Goal: Task Accomplishment & Management: Manage account settings

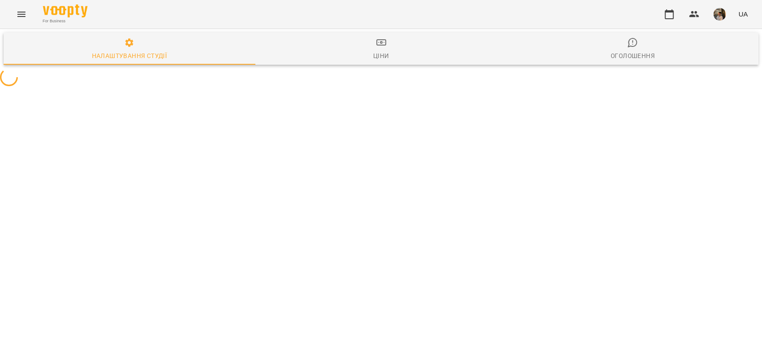
select select "**********"
select select "**"
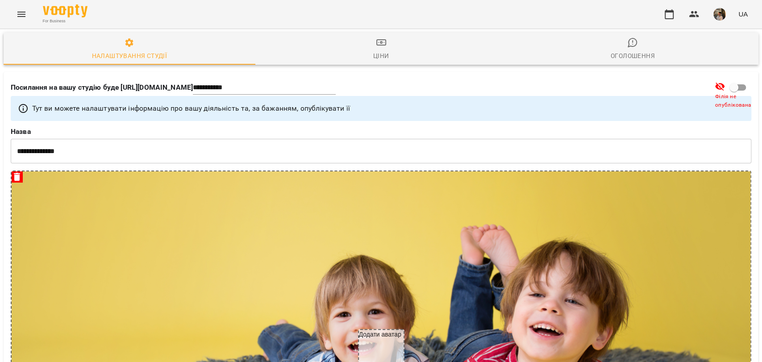
click at [18, 8] on button "Menu" at bounding box center [21, 14] width 21 height 21
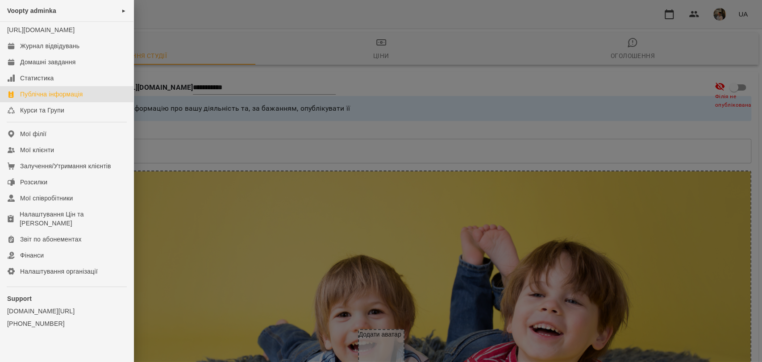
drag, startPoint x: 498, startPoint y: 39, endPoint x: 539, endPoint y: 46, distance: 41.6
click at [499, 39] on div at bounding box center [381, 181] width 762 height 362
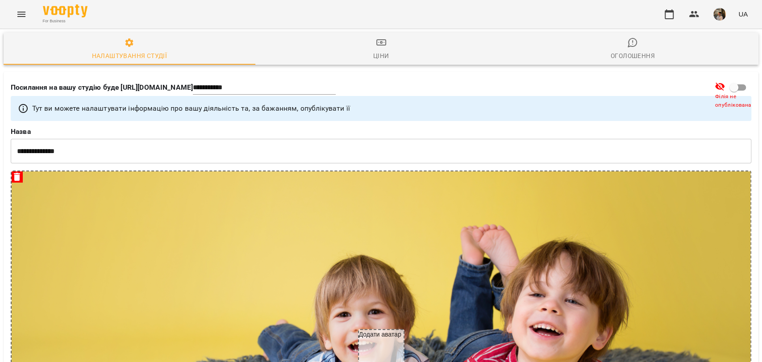
click at [726, 13] on img "button" at bounding box center [719, 14] width 13 height 13
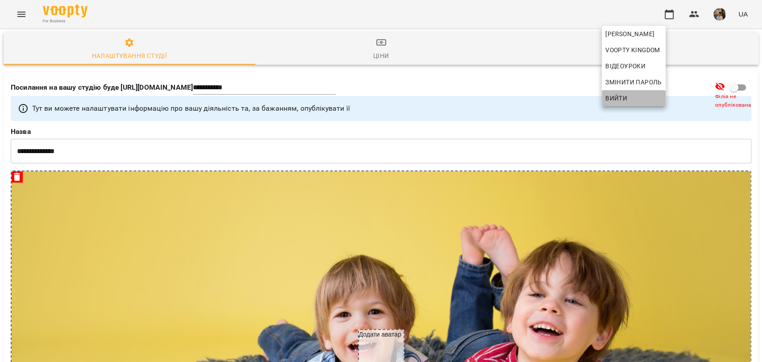
click at [613, 100] on span "Вийти" at bounding box center [616, 98] width 22 height 11
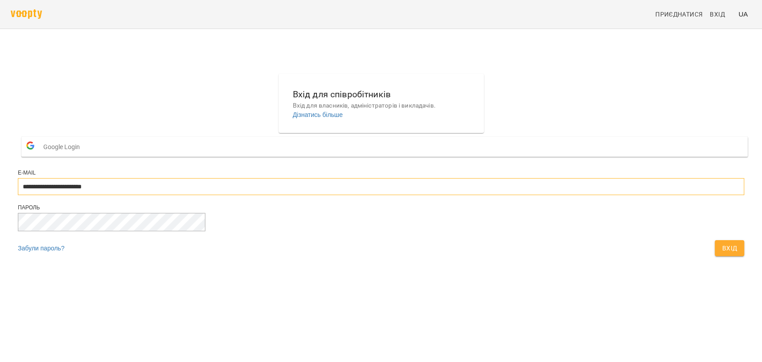
click at [404, 195] on input "**********" at bounding box center [381, 186] width 726 height 17
type input "**********"
click at [722, 254] on span "Вхід" at bounding box center [729, 248] width 15 height 11
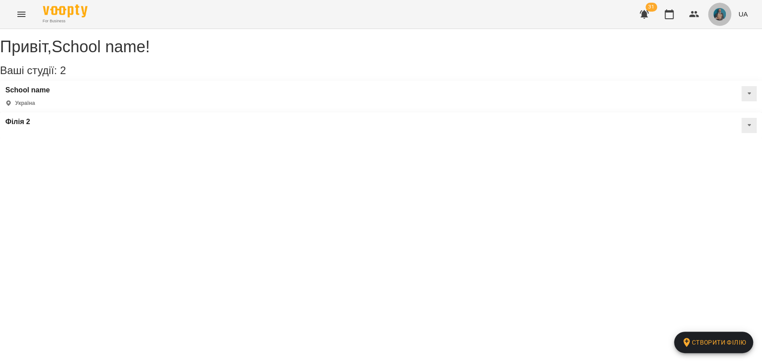
click at [722, 17] on img "button" at bounding box center [719, 14] width 13 height 13
click at [703, 38] on span "School name" at bounding box center [724, 34] width 57 height 11
select select "**"
select select "**********"
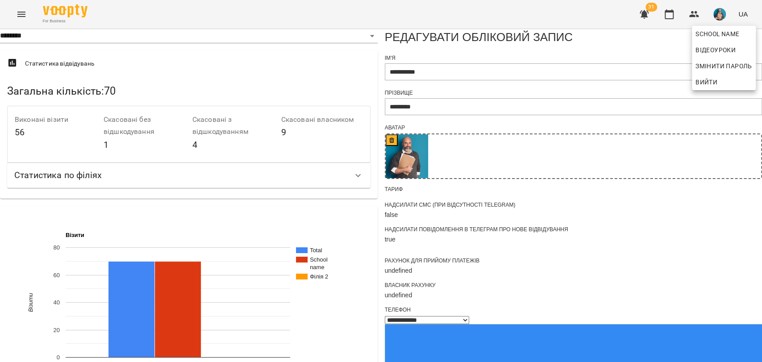
click at [23, 15] on div at bounding box center [381, 181] width 762 height 362
click at [21, 14] on icon "Menu" at bounding box center [21, 14] width 8 height 5
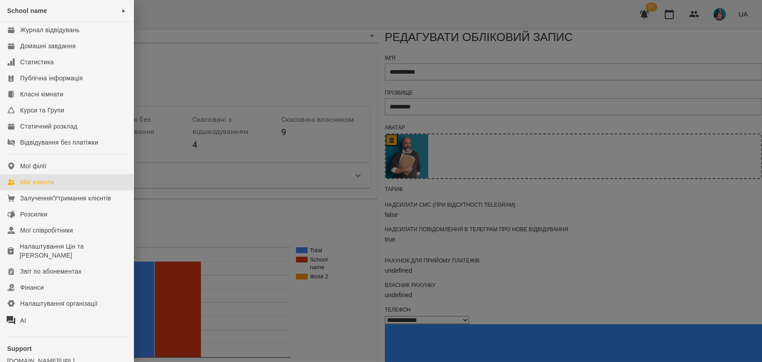
click at [58, 179] on link "Мої клієнти" at bounding box center [67, 182] width 134 height 16
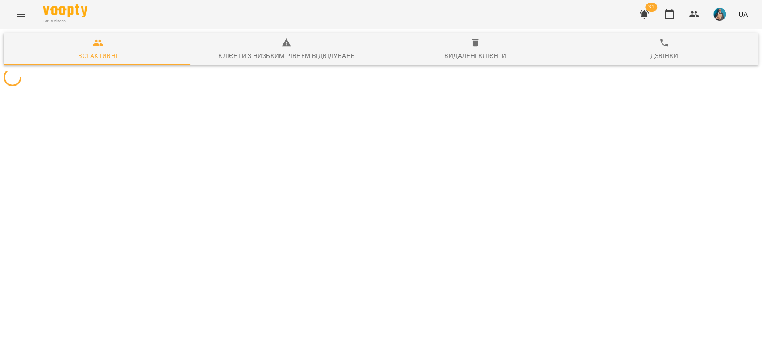
click at [19, 8] on button "Menu" at bounding box center [21, 14] width 21 height 21
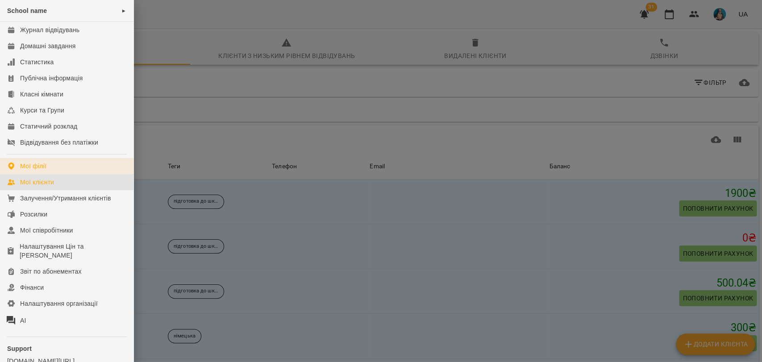
click at [37, 169] on div "Мої філії" at bounding box center [33, 166] width 26 height 9
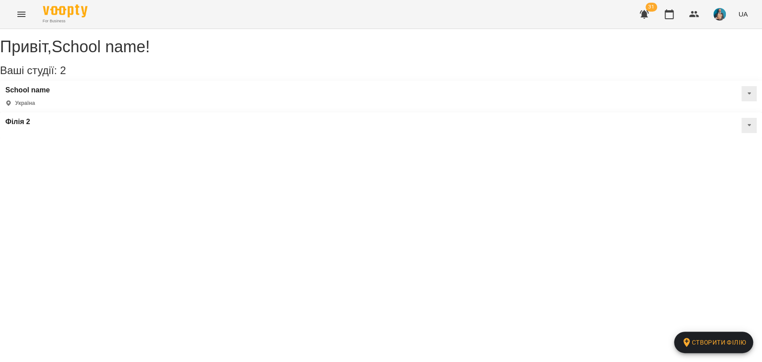
click at [27, 22] on button "Menu" at bounding box center [21, 14] width 21 height 21
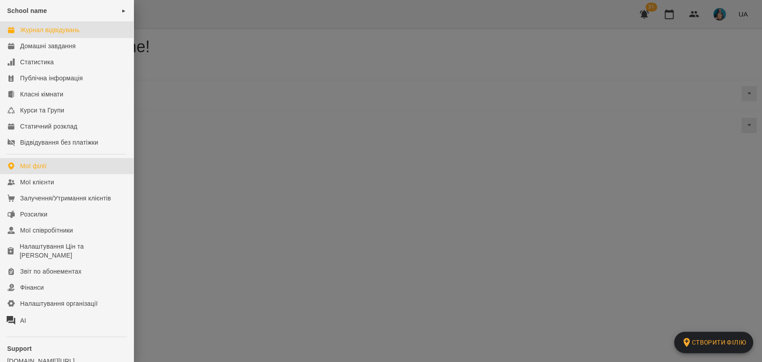
click at [43, 27] on div "Журнал відвідувань" at bounding box center [49, 29] width 59 height 9
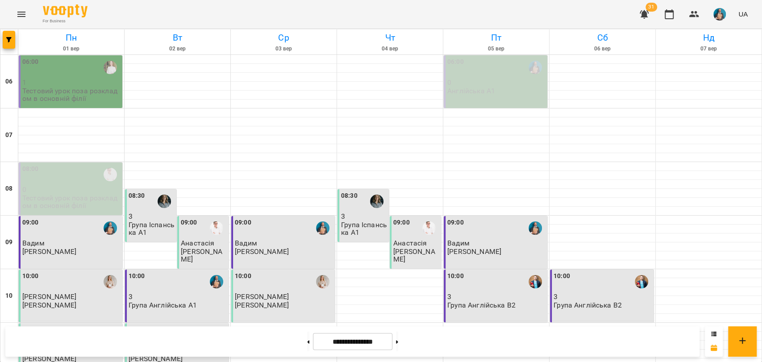
scroll to position [99, 0]
click at [299, 293] on p "Іван" at bounding box center [284, 297] width 98 height 8
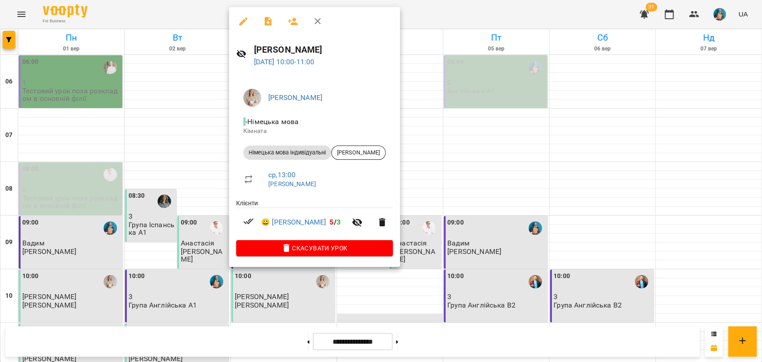
click at [395, 217] on div at bounding box center [381, 181] width 762 height 362
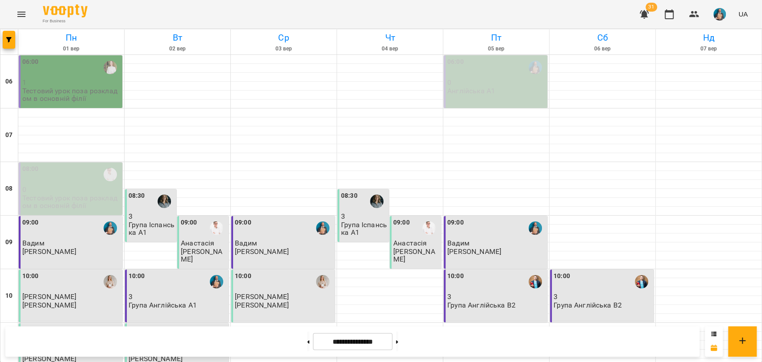
scroll to position [198, 0]
click at [398, 342] on button at bounding box center [397, 342] width 2 height 20
type input "**********"
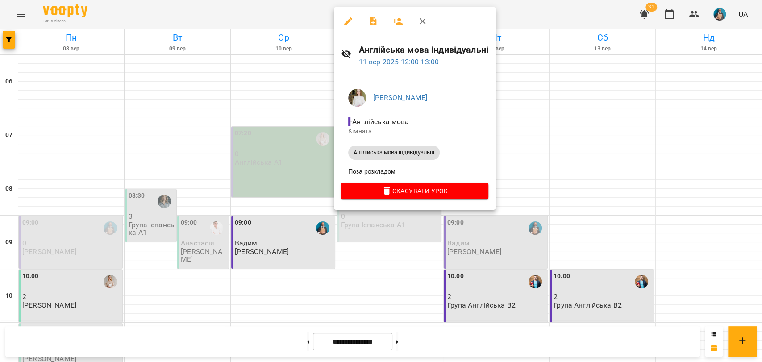
drag, startPoint x: 518, startPoint y: 226, endPoint x: 493, endPoint y: 226, distance: 25.0
click at [515, 226] on div at bounding box center [381, 181] width 762 height 362
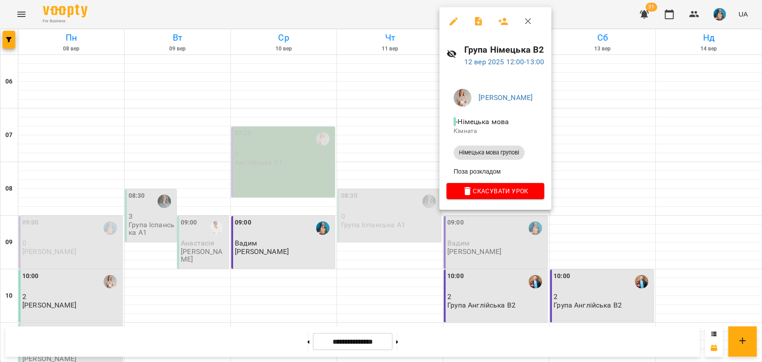
click at [320, 246] on div at bounding box center [381, 181] width 762 height 362
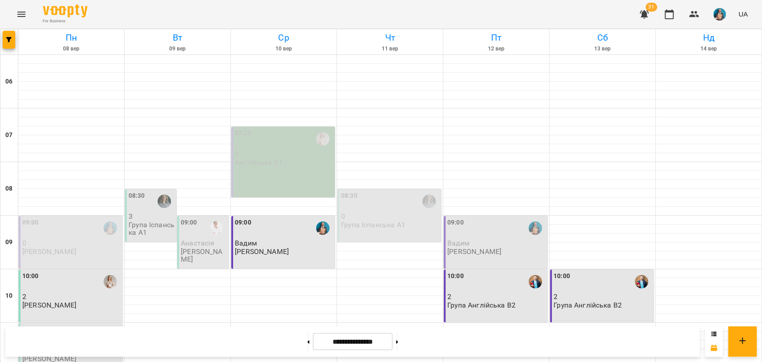
drag, startPoint x: 296, startPoint y: 229, endPoint x: 294, endPoint y: 238, distance: 8.8
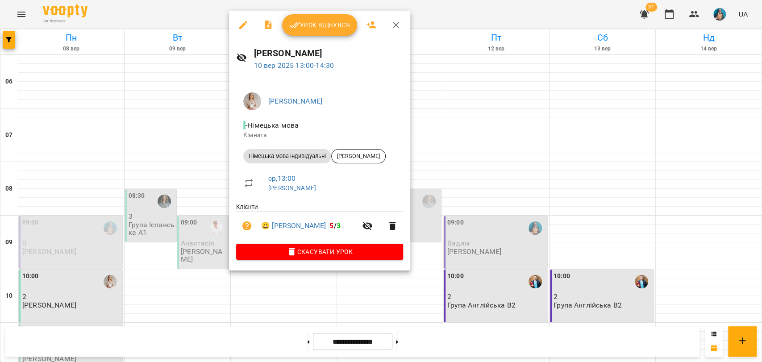
drag, startPoint x: 464, startPoint y: 79, endPoint x: 459, endPoint y: 79, distance: 5.8
click at [464, 79] on div at bounding box center [381, 181] width 762 height 362
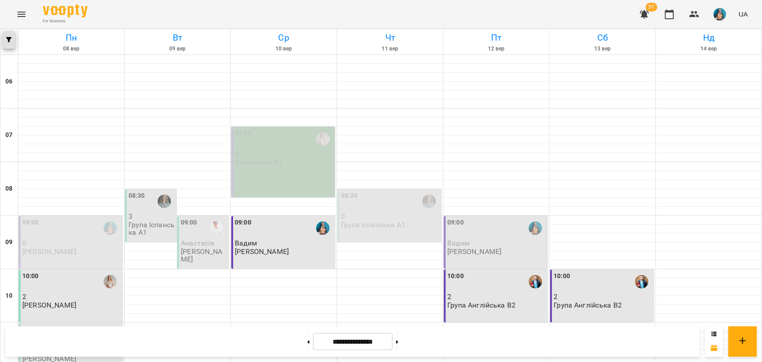
click at [10, 38] on icon "button" at bounding box center [8, 39] width 5 height 5
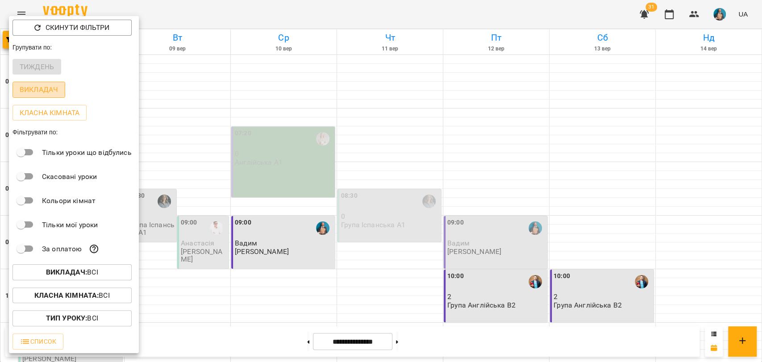
click at [49, 92] on p "Викладач" at bounding box center [39, 89] width 38 height 11
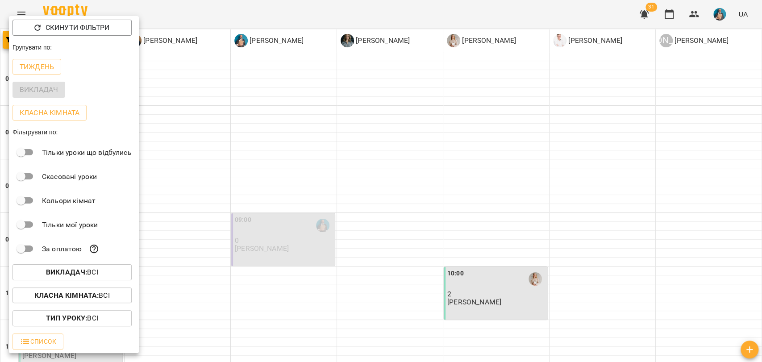
click at [286, 106] on div at bounding box center [381, 181] width 762 height 362
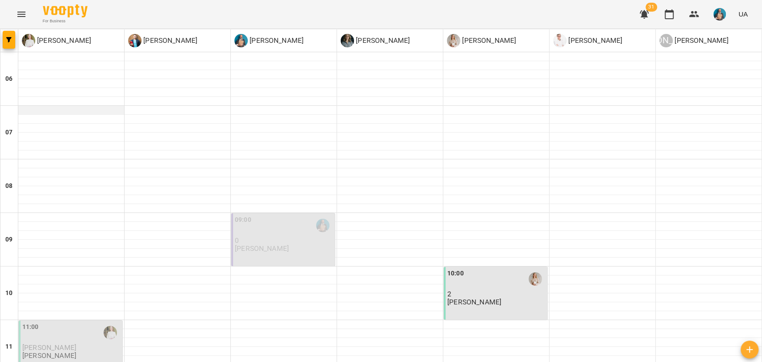
scroll to position [0, 0]
click at [11, 40] on icon "button" at bounding box center [8, 39] width 5 height 5
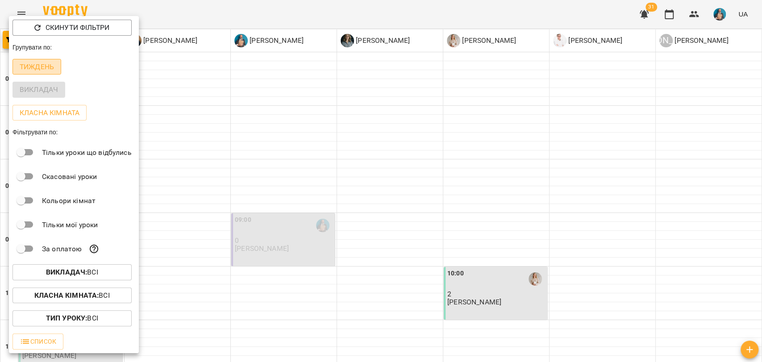
click at [42, 67] on p "Тиждень" at bounding box center [37, 67] width 34 height 11
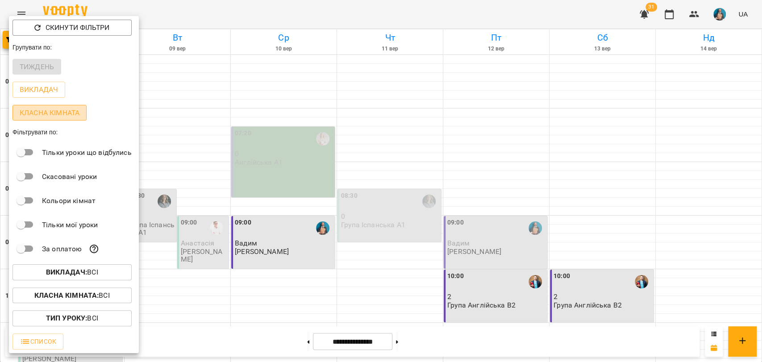
click at [58, 118] on p "Класна кімната" at bounding box center [50, 113] width 60 height 11
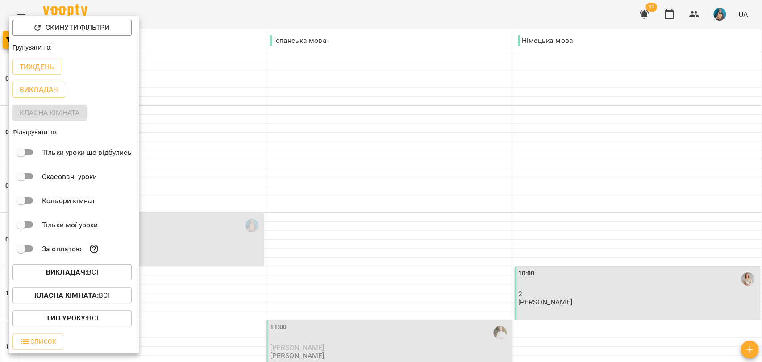
click at [249, 102] on div at bounding box center [381, 181] width 762 height 362
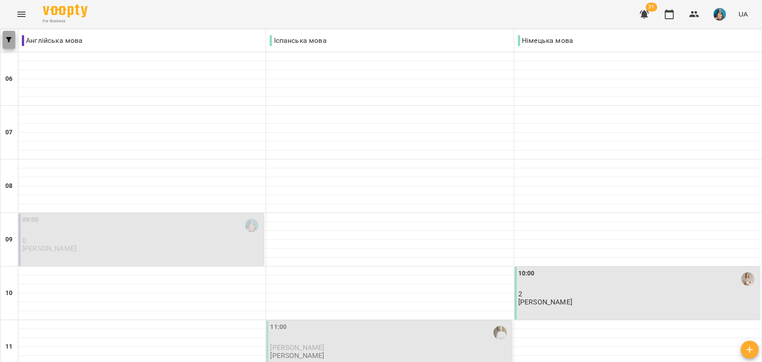
click at [12, 36] on button "button" at bounding box center [9, 40] width 13 height 18
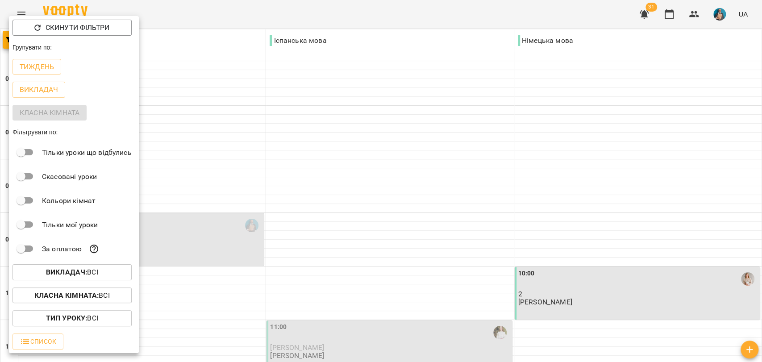
drag, startPoint x: 363, startPoint y: 56, endPoint x: 449, endPoint y: 62, distance: 85.4
click at [365, 56] on div at bounding box center [381, 181] width 762 height 362
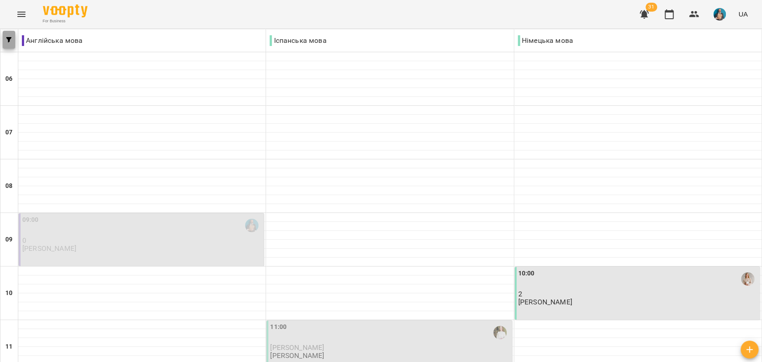
click at [14, 37] on span "button" at bounding box center [9, 39] width 13 height 5
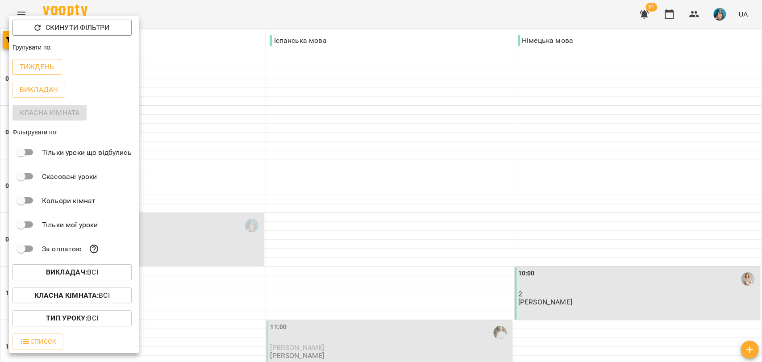
click at [26, 62] on p "Тиждень" at bounding box center [37, 67] width 34 height 11
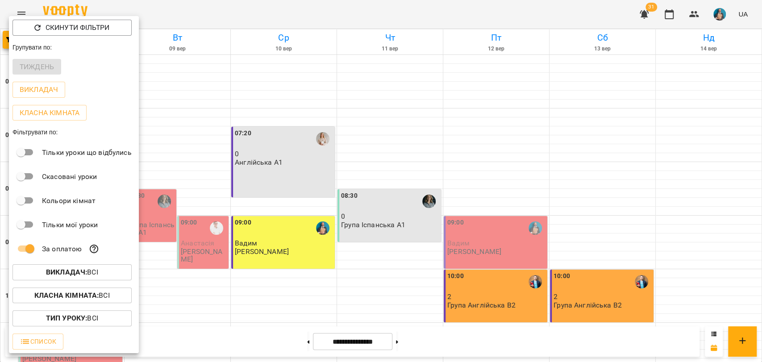
click at [184, 254] on div at bounding box center [381, 181] width 762 height 362
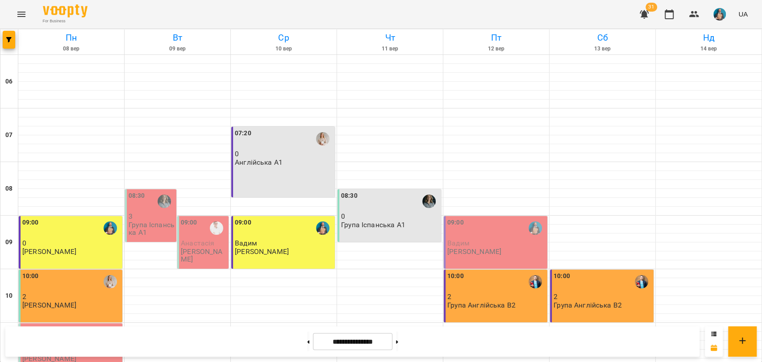
scroll to position [149, 0]
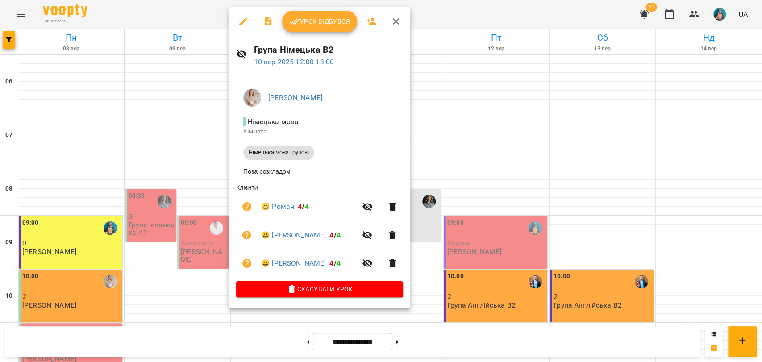
click at [218, 250] on div at bounding box center [381, 181] width 762 height 362
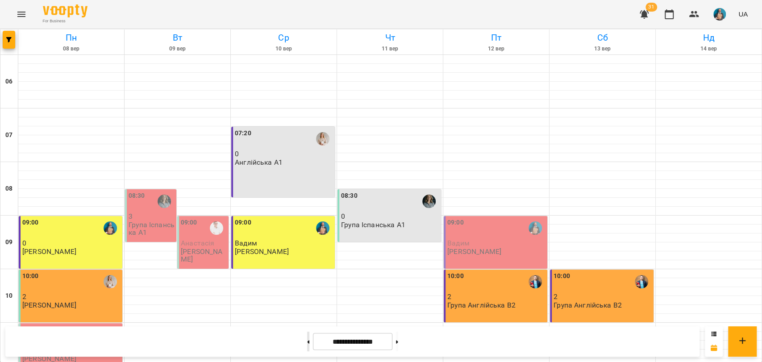
click at [307, 334] on button at bounding box center [308, 342] width 2 height 20
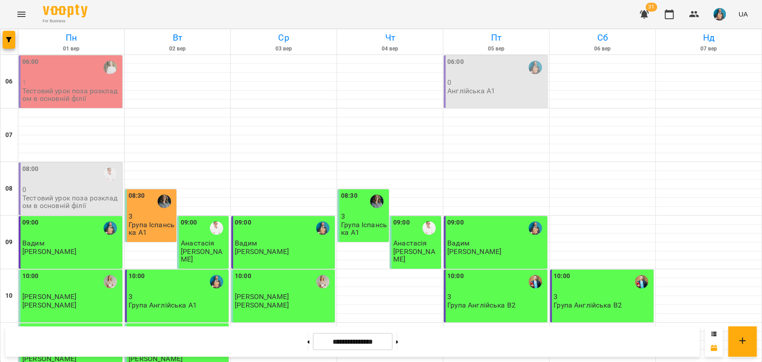
scroll to position [50, 0]
click at [308, 293] on p "Іван" at bounding box center [284, 297] width 98 height 8
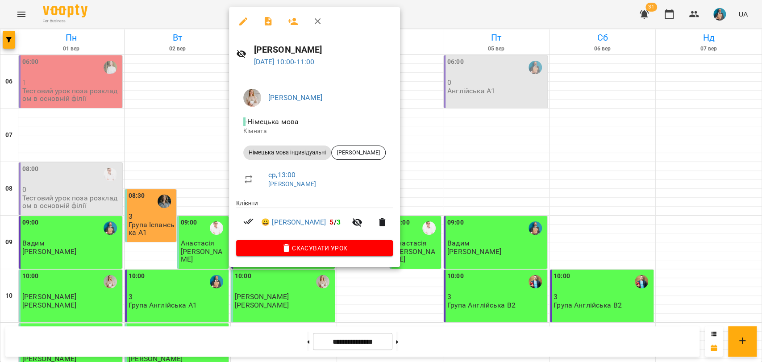
click at [429, 263] on div at bounding box center [381, 181] width 762 height 362
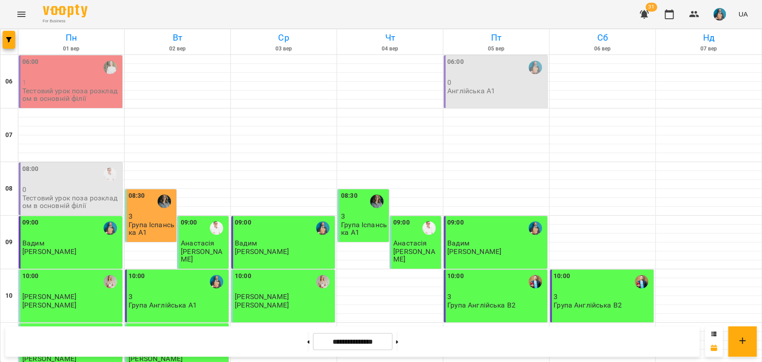
click at [166, 221] on p "Група Іспанська А1" at bounding box center [152, 229] width 46 height 16
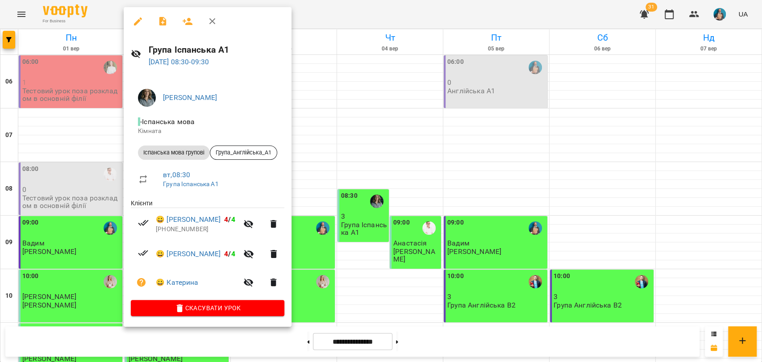
click at [376, 265] on div at bounding box center [381, 181] width 762 height 362
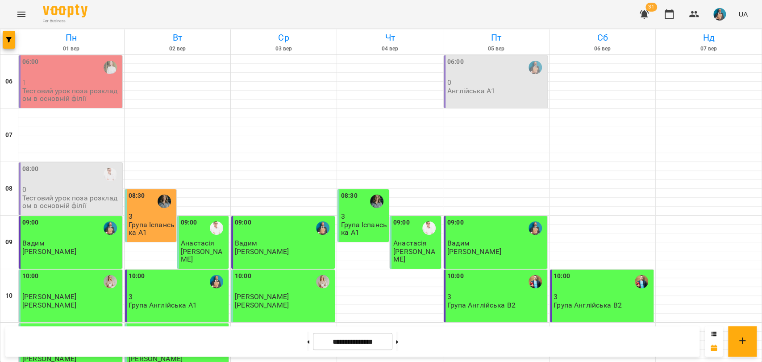
scroll to position [0, 0]
click at [10, 46] on button "button" at bounding box center [9, 40] width 13 height 18
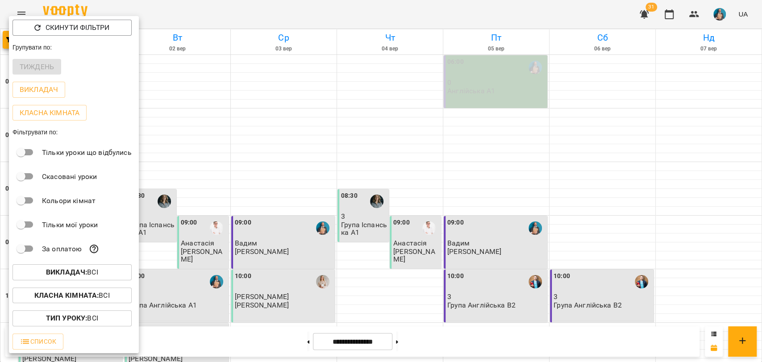
drag, startPoint x: 267, startPoint y: 229, endPoint x: 307, endPoint y: 252, distance: 46.2
click at [268, 230] on div at bounding box center [381, 181] width 762 height 362
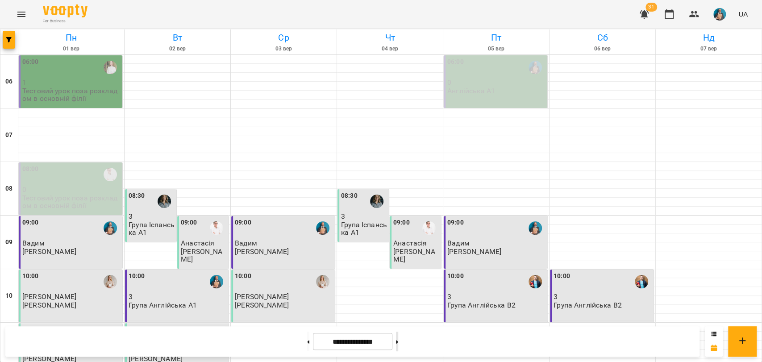
click at [398, 335] on button at bounding box center [397, 342] width 2 height 20
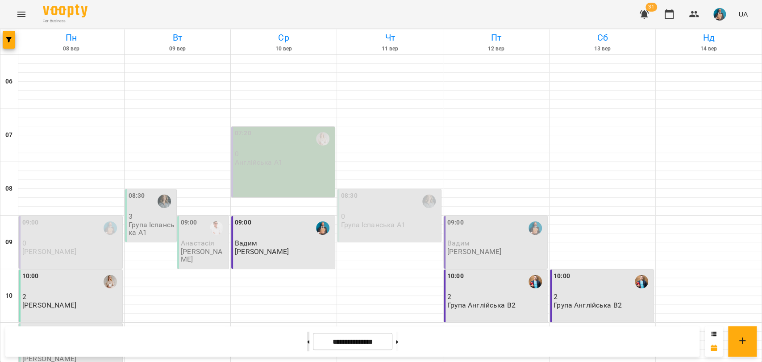
click at [307, 337] on button at bounding box center [308, 342] width 2 height 20
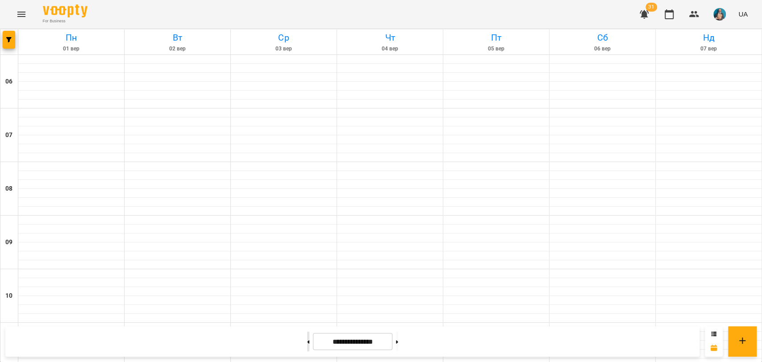
click at [307, 337] on button at bounding box center [308, 342] width 2 height 20
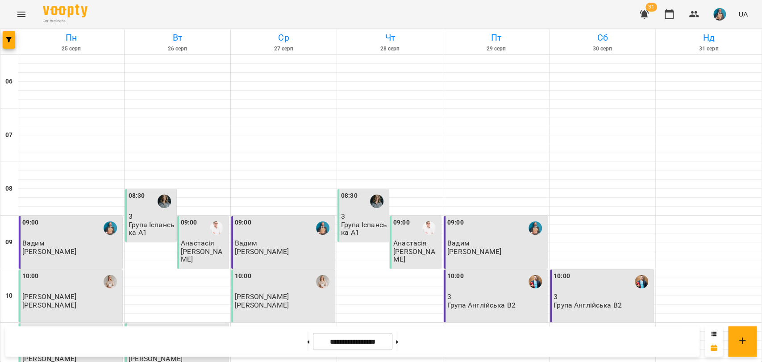
scroll to position [99, 0]
click at [398, 335] on button at bounding box center [397, 342] width 2 height 20
type input "**********"
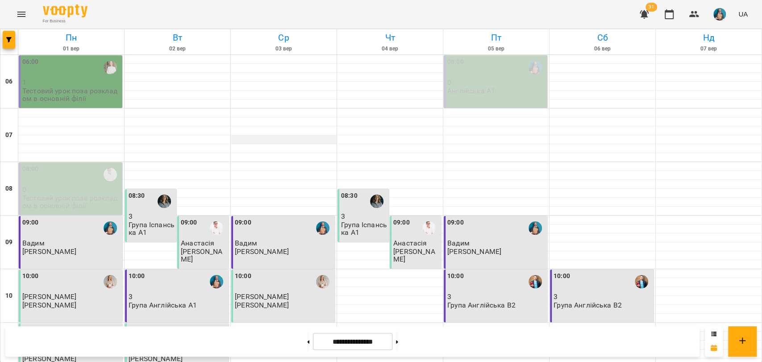
scroll to position [0, 0]
click at [565, 166] on div at bounding box center [603, 166] width 106 height 9
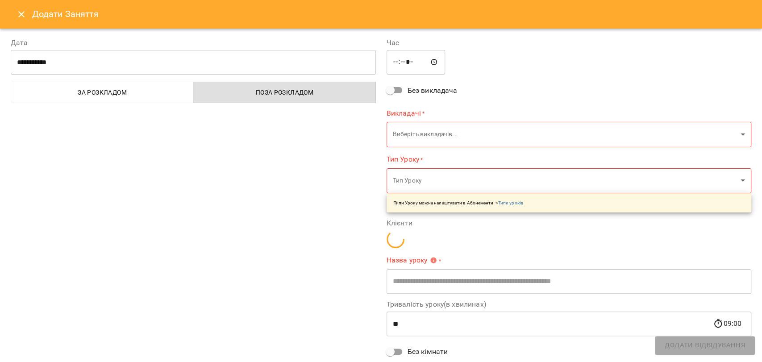
type input "**********"
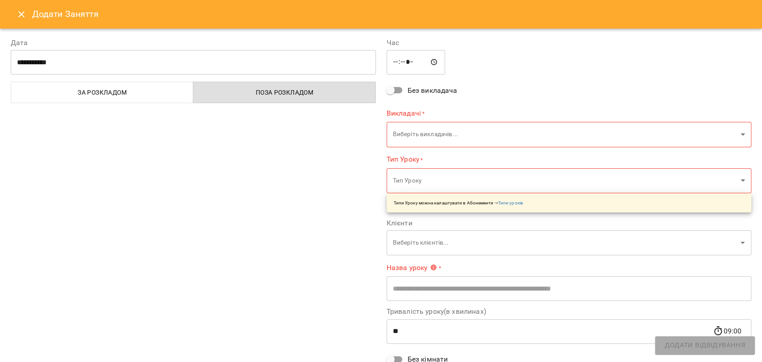
drag, startPoint x: 29, startPoint y: 15, endPoint x: 154, endPoint y: 25, distance: 125.4
click at [143, 22] on div "Додати Заняття" at bounding box center [381, 14] width 762 height 29
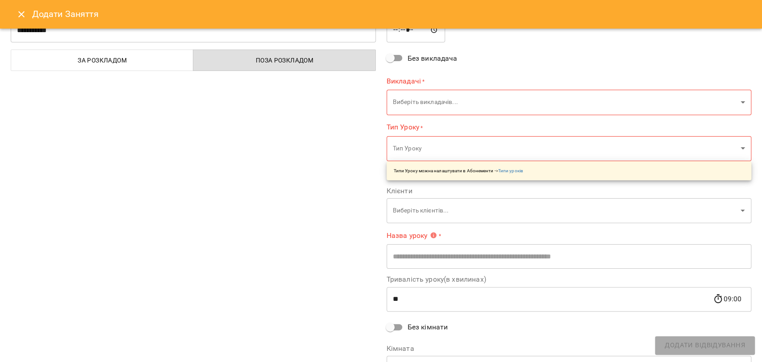
scroll to position [50, 0]
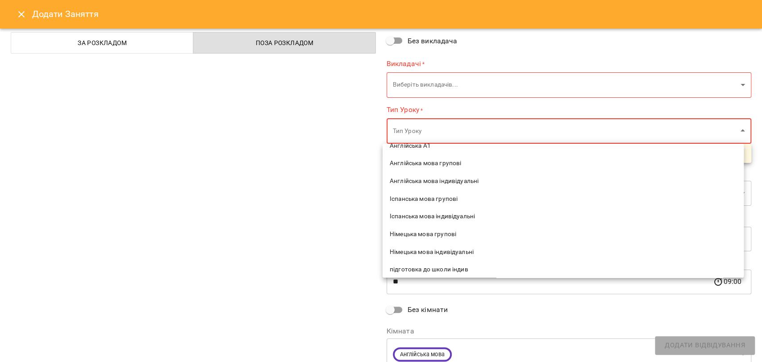
click at [332, 204] on div at bounding box center [381, 181] width 762 height 362
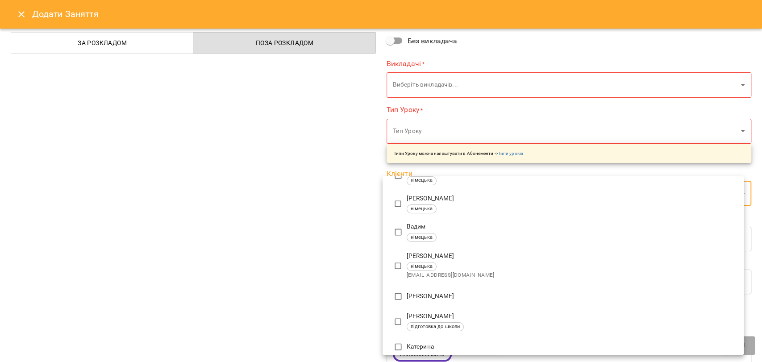
scroll to position [149, 0]
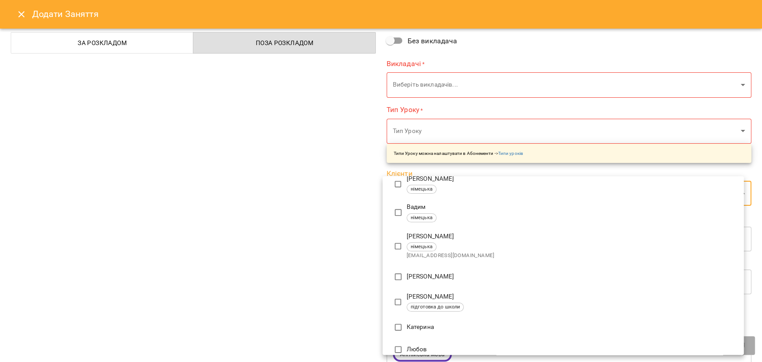
click at [325, 232] on div at bounding box center [381, 181] width 762 height 362
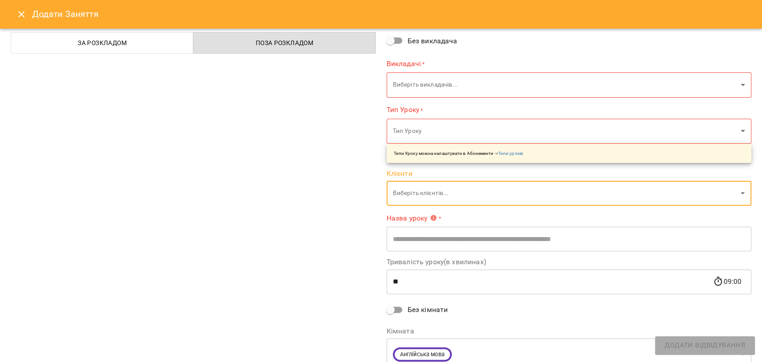
click at [413, 232] on input "text" at bounding box center [569, 239] width 365 height 25
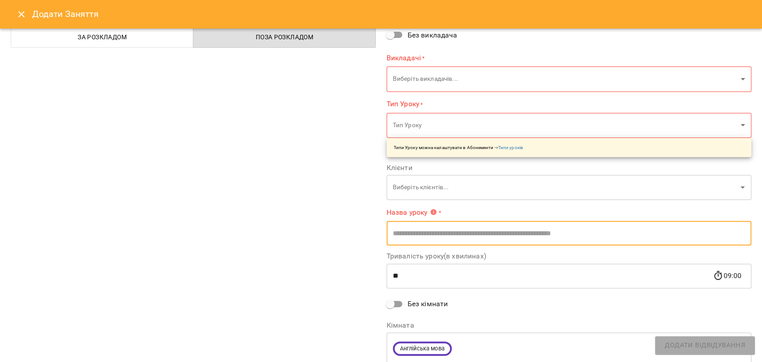
scroll to position [0, 0]
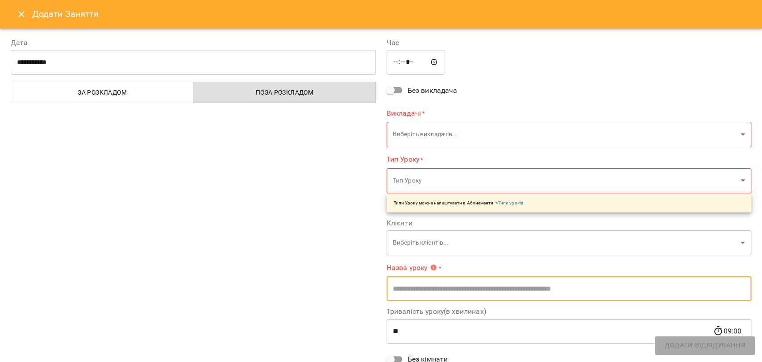
click at [19, 15] on icon "Close" at bounding box center [21, 14] width 6 height 6
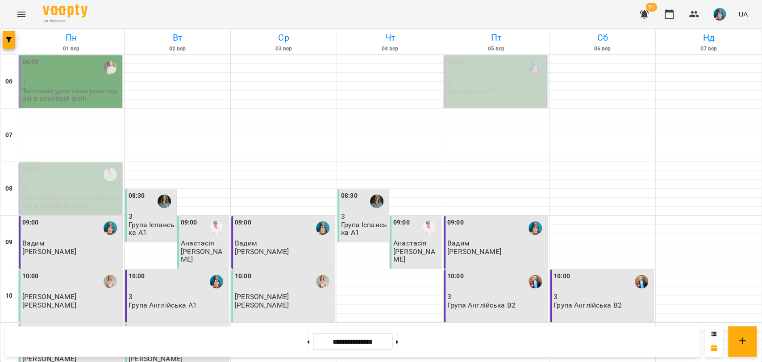
click at [3, 50] on div at bounding box center [9, 41] width 18 height 25
click at [5, 36] on button "button" at bounding box center [9, 40] width 13 height 18
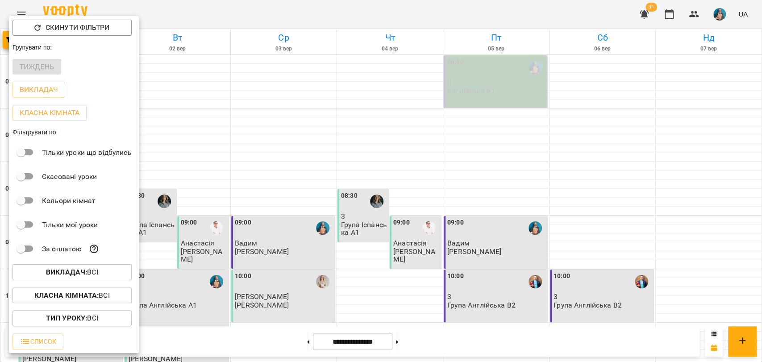
click at [146, 174] on div at bounding box center [381, 181] width 762 height 362
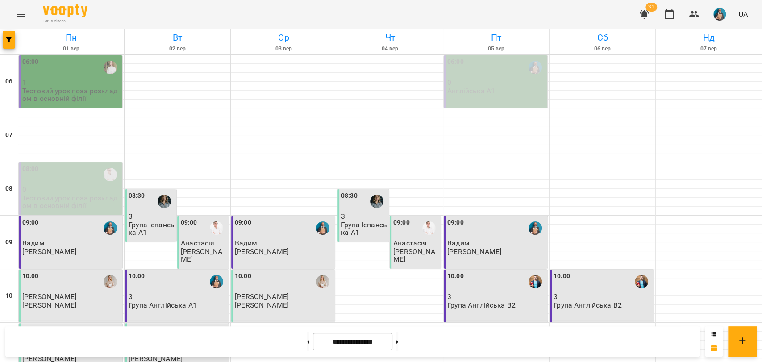
click at [30, 13] on button "Menu" at bounding box center [21, 14] width 21 height 21
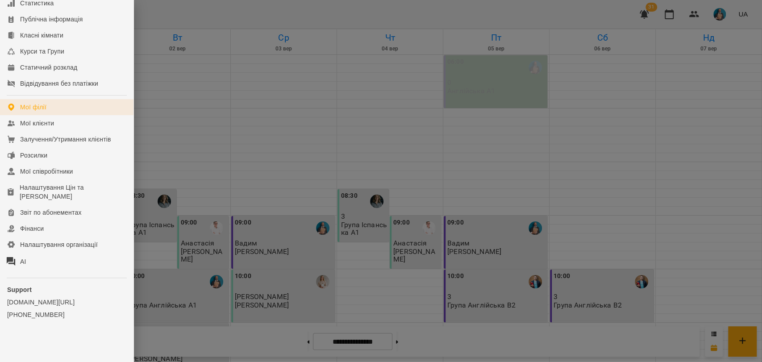
scroll to position [84, 0]
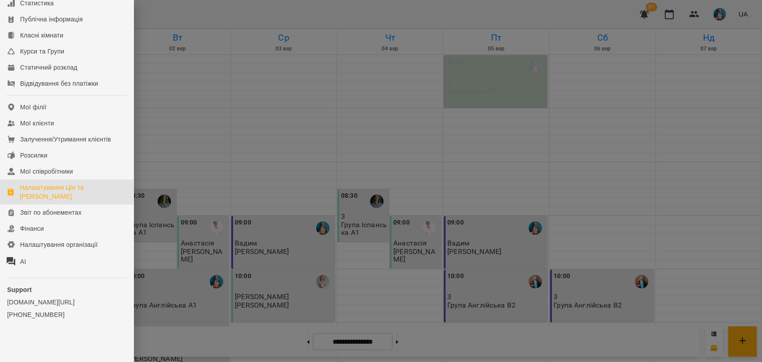
click at [46, 191] on div "Налаштування Цін та [PERSON_NAME]" at bounding box center [73, 192] width 107 height 18
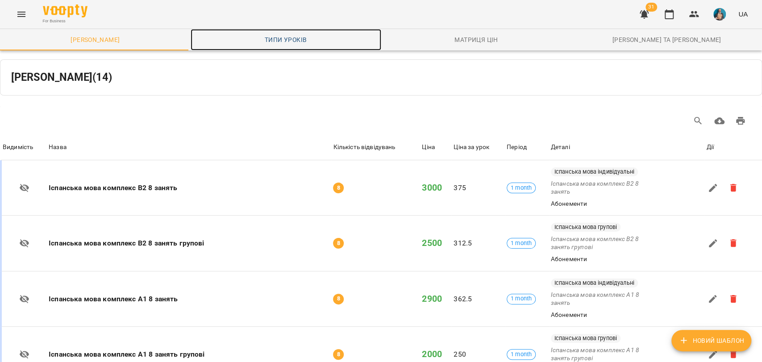
click at [271, 38] on span "Типи уроків" at bounding box center [286, 39] width 180 height 11
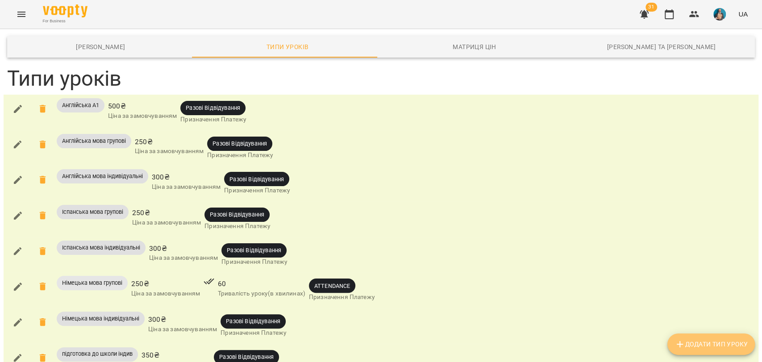
click at [688, 342] on span "Додати Тип Уроку" at bounding box center [711, 344] width 73 height 11
drag, startPoint x: 22, startPoint y: 198, endPoint x: 74, endPoint y: 199, distance: 51.8
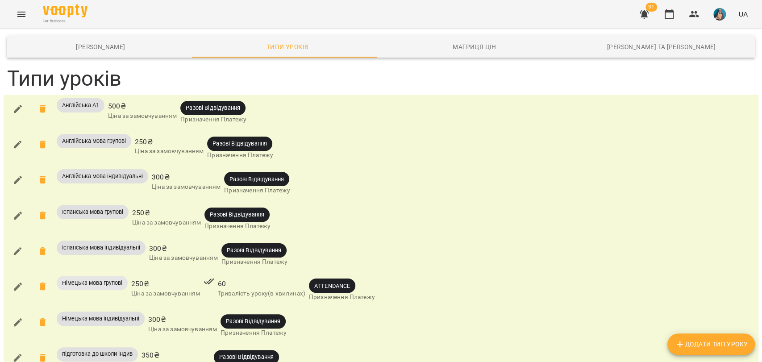
drag, startPoint x: 16, startPoint y: 267, endPoint x: 24, endPoint y: 267, distance: 8.0
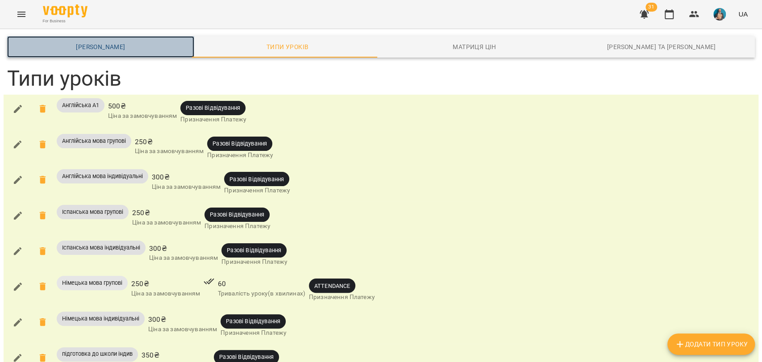
click at [115, 51] on span "Шаблони Абонементів" at bounding box center [101, 47] width 176 height 11
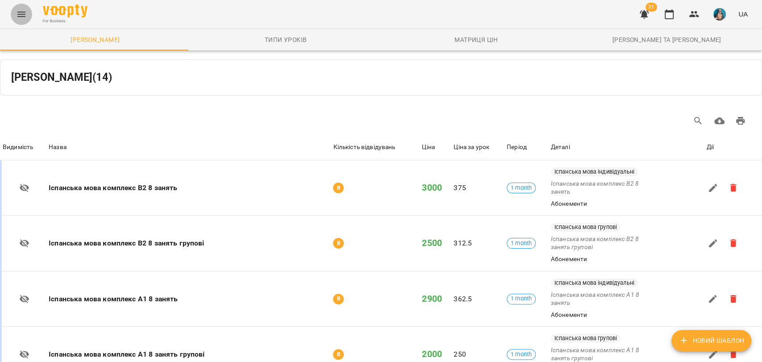
click at [22, 17] on icon "Menu" at bounding box center [21, 14] width 11 height 11
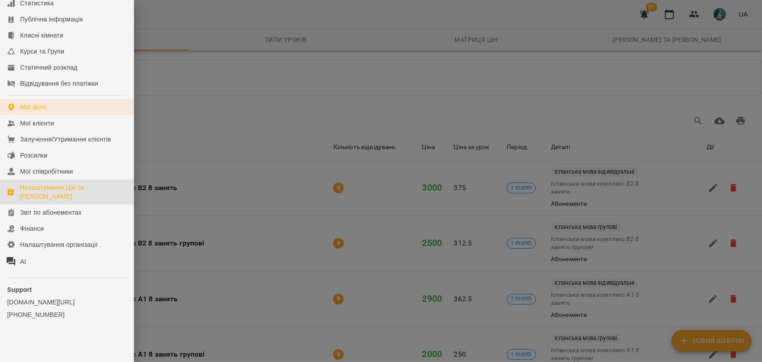
scroll to position [84, 0]
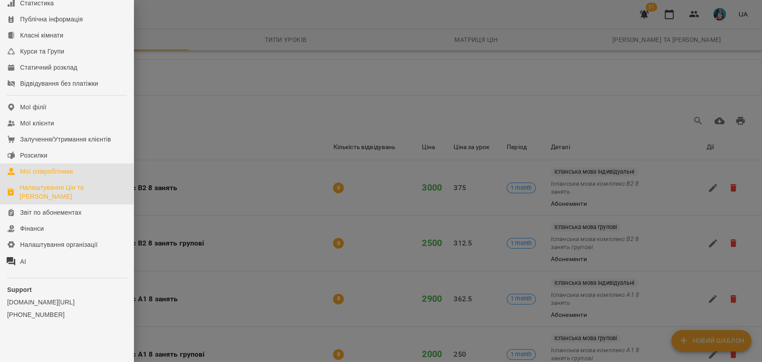
click at [65, 174] on div "Мої співробітники" at bounding box center [46, 171] width 53 height 9
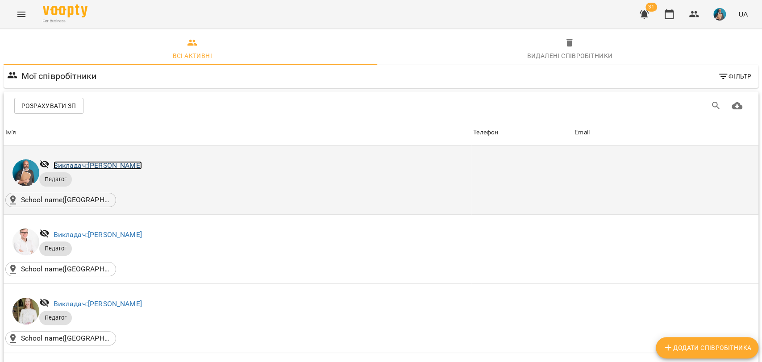
click at [92, 165] on link "Викладач: Іван Іваненко" at bounding box center [98, 165] width 88 height 8
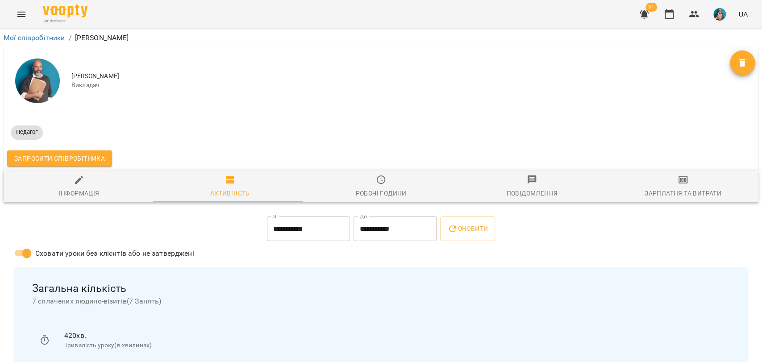
click at [45, 157] on span "Запросити співробітника" at bounding box center [59, 158] width 91 height 11
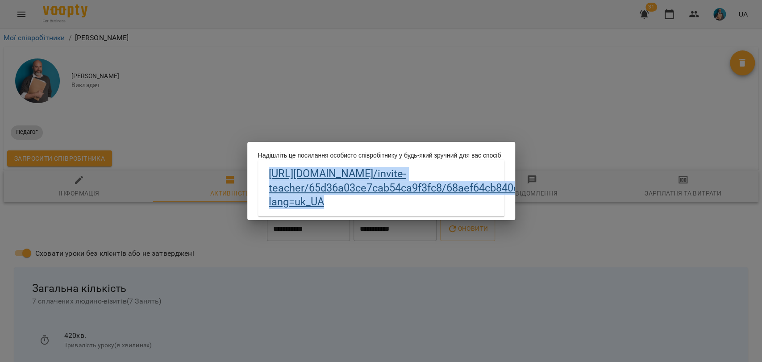
drag, startPoint x: 262, startPoint y: 179, endPoint x: 421, endPoint y: 207, distance: 161.3
click at [421, 207] on div "https://biz.voopty.com /invite-teacher/65d36a03ce7cab54ca9f3fc8/68aef64cb840d91…" at bounding box center [381, 188] width 246 height 56
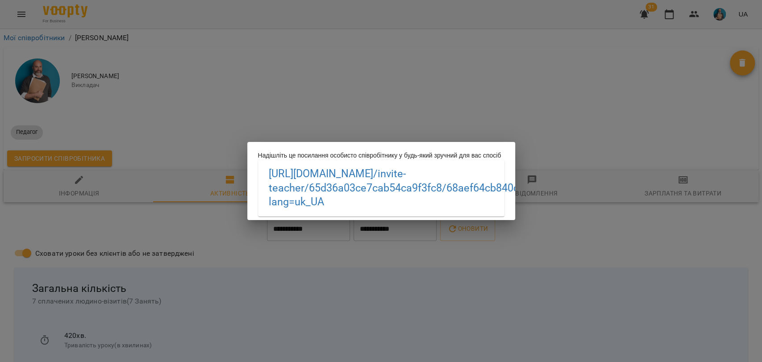
drag, startPoint x: 375, startPoint y: 111, endPoint x: 344, endPoint y: 112, distance: 30.8
click at [375, 111] on div "Надішліть це посилання особисто співробітнику у будь-який зручний для вас спосі…" at bounding box center [381, 181] width 762 height 362
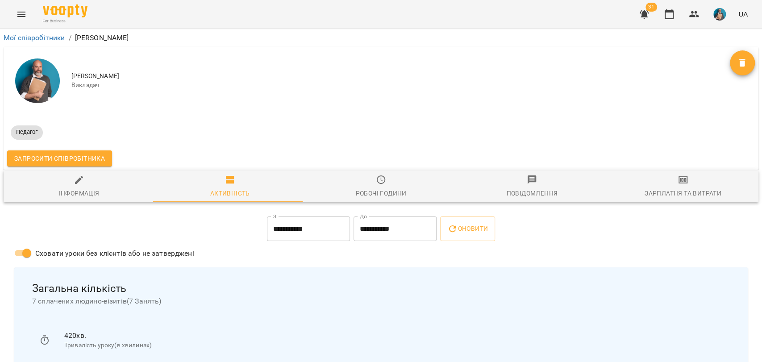
click at [89, 173] on button "Інформація" at bounding box center [79, 186] width 151 height 32
select select "**"
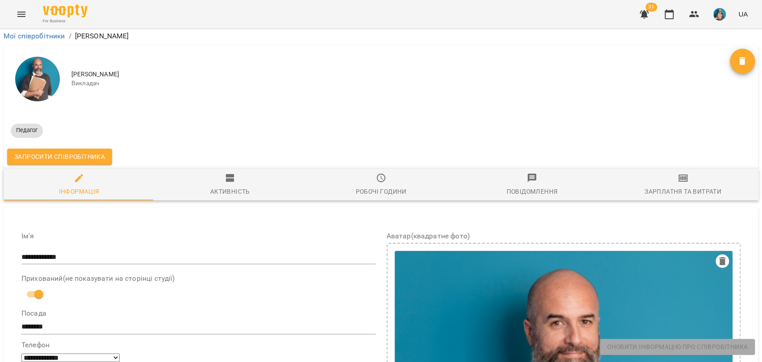
scroll to position [149, 0]
drag, startPoint x: 77, startPoint y: 109, endPoint x: 25, endPoint y: 113, distance: 51.9
click at [25, 250] on input "**********" at bounding box center [198, 257] width 355 height 14
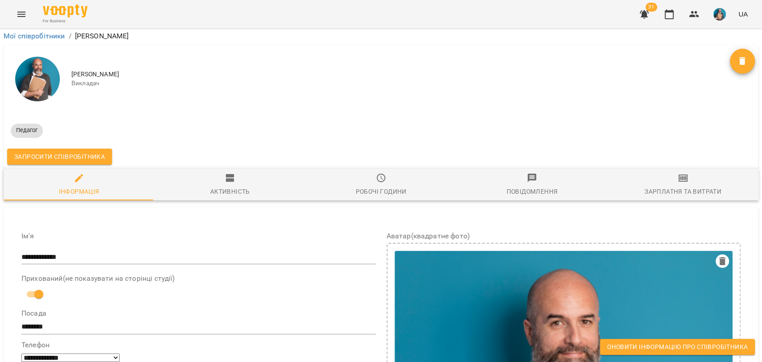
drag, startPoint x: 514, startPoint y: 192, endPoint x: 656, endPoint y: 197, distance: 141.6
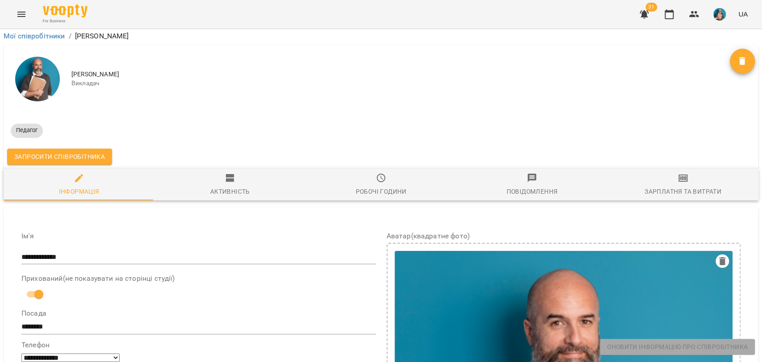
scroll to position [595, 0]
drag, startPoint x: 280, startPoint y: 72, endPoint x: 337, endPoint y: 73, distance: 56.3
drag, startPoint x: 528, startPoint y: 72, endPoint x: 613, endPoint y: 73, distance: 85.3
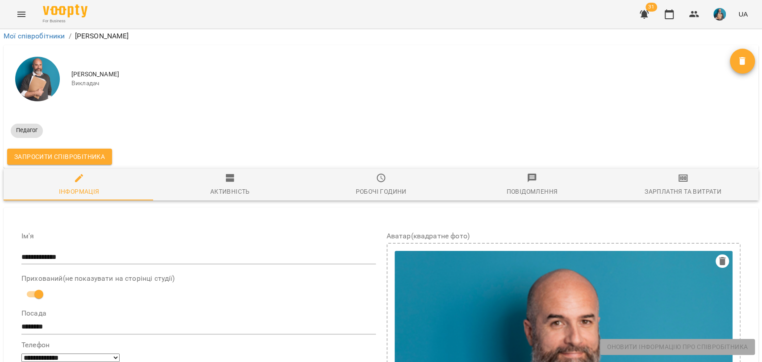
drag, startPoint x: 513, startPoint y: 224, endPoint x: 595, endPoint y: 230, distance: 82.4
drag, startPoint x: 286, startPoint y: 173, endPoint x: 408, endPoint y: 175, distance: 122.4
drag, startPoint x: 25, startPoint y: 72, endPoint x: 122, endPoint y: 73, distance: 96.9
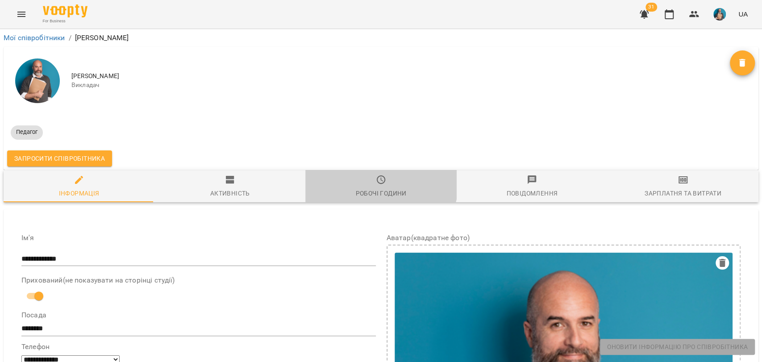
click at [376, 180] on icon "button" at bounding box center [381, 180] width 11 height 11
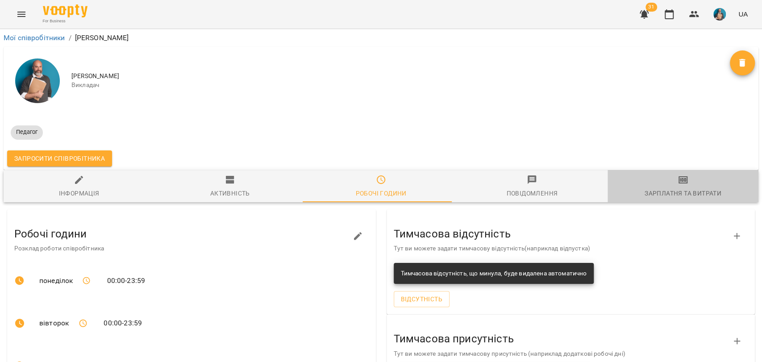
click at [678, 182] on icon "button" at bounding box center [683, 180] width 11 height 11
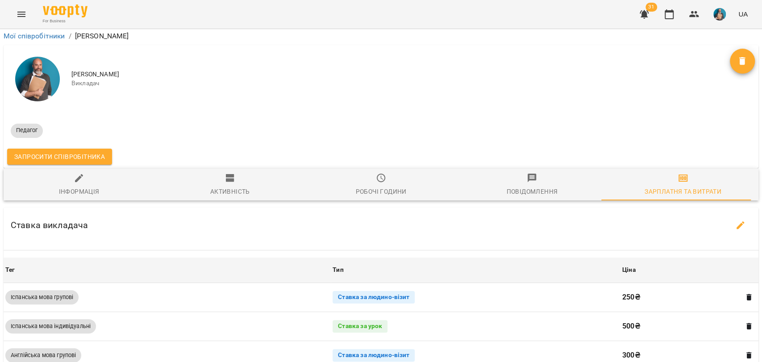
scroll to position [50, 0]
click at [742, 215] on button "button" at bounding box center [740, 225] width 21 height 21
select select "*******"
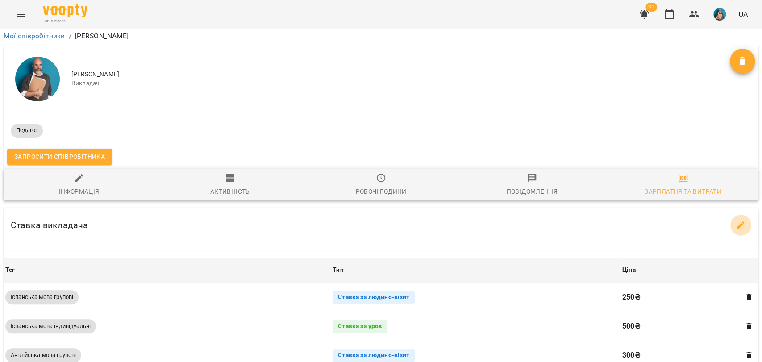
select select "*******"
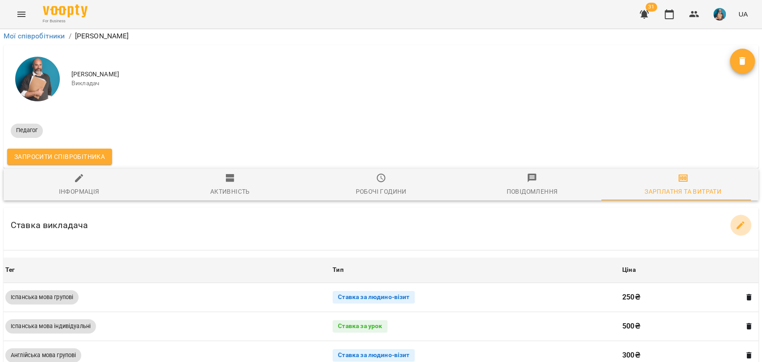
select select "*******"
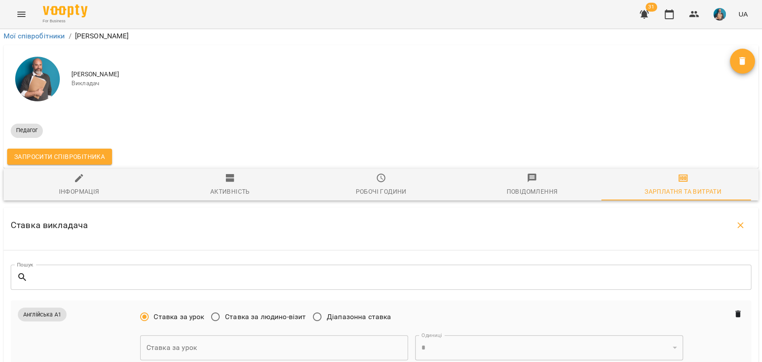
scroll to position [198, 0]
click at [270, 312] on span "Ставка за людино-візит" at bounding box center [265, 317] width 81 height 11
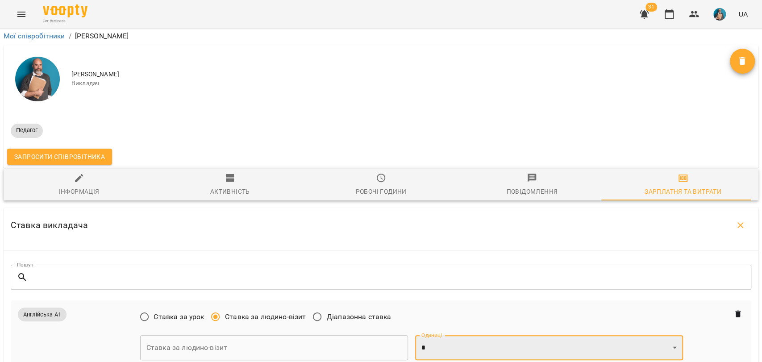
click at [428, 335] on select "* *" at bounding box center [549, 347] width 268 height 25
select select "*"
click at [415, 335] on select "* *" at bounding box center [549, 347] width 268 height 25
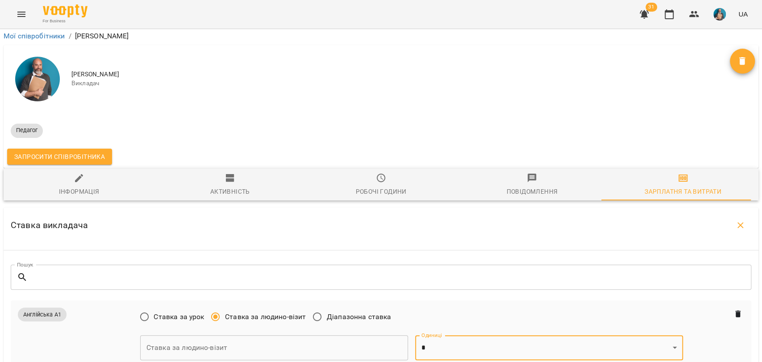
click at [248, 335] on input "text" at bounding box center [274, 347] width 268 height 25
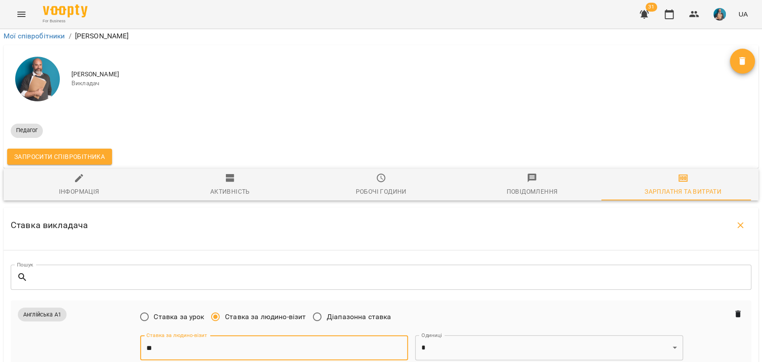
type input "**"
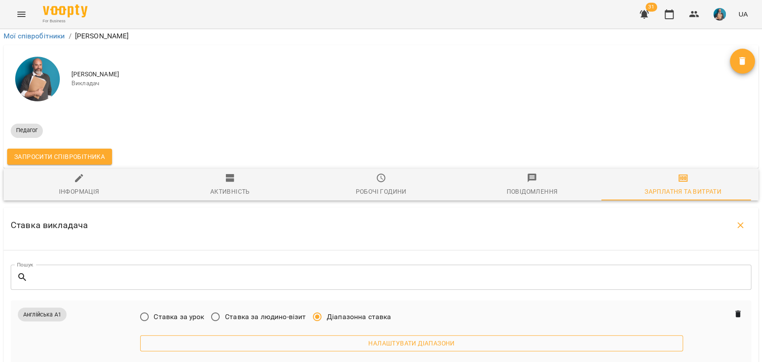
click at [411, 338] on span "Налаштувати діапазони" at bounding box center [411, 343] width 529 height 11
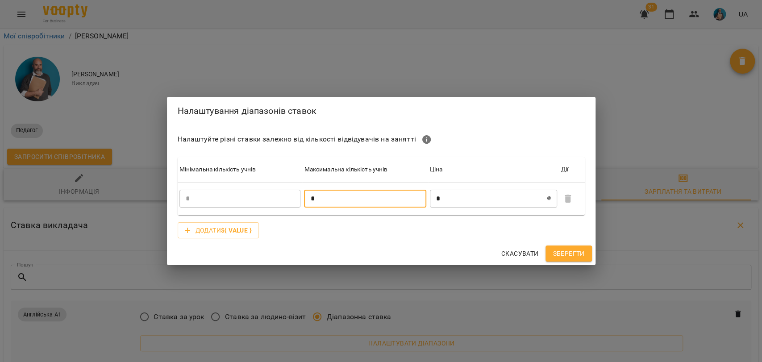
drag, startPoint x: 319, startPoint y: 198, endPoint x: 277, endPoint y: 189, distance: 42.6
click at [318, 198] on input "*" at bounding box center [365, 199] width 122 height 18
type input "*"
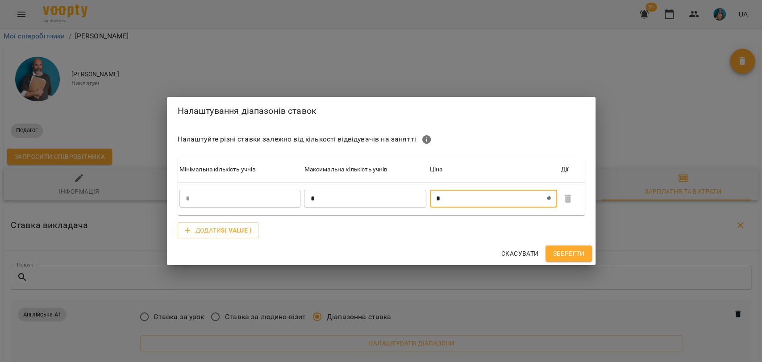
click at [442, 196] on input "*" at bounding box center [488, 199] width 117 height 18
type input "***"
drag, startPoint x: 255, startPoint y: 221, endPoint x: 249, endPoint y: 222, distance: 6.5
click at [255, 221] on div "Додати ${ value }" at bounding box center [381, 230] width 414 height 23
click at [242, 227] on b "${ value }" at bounding box center [236, 230] width 31 height 7
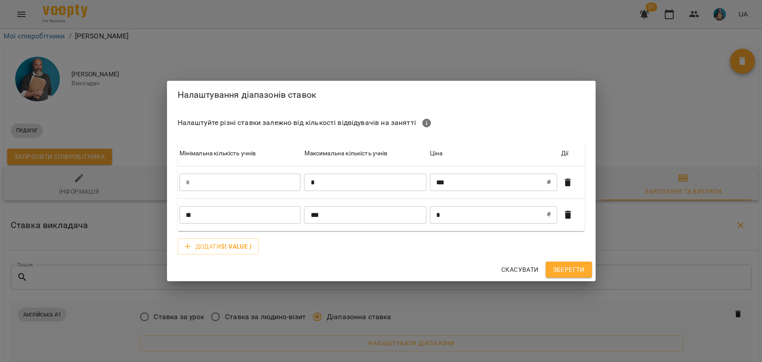
click at [757, 209] on div "Налаштування діапазонів ставок Налаштуйте різні ставки залежно від кількості ві…" at bounding box center [381, 181] width 762 height 362
type input "*"
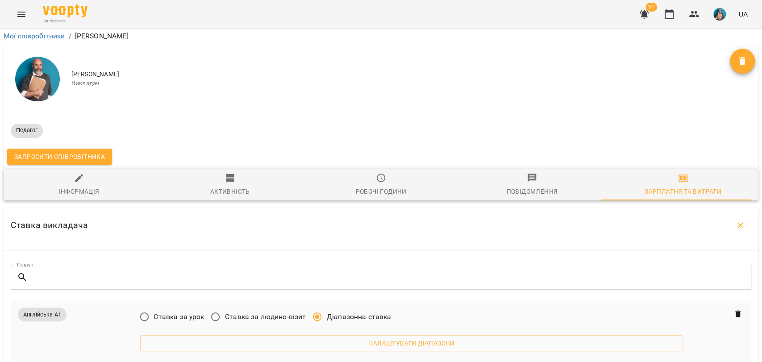
scroll to position [0, 0]
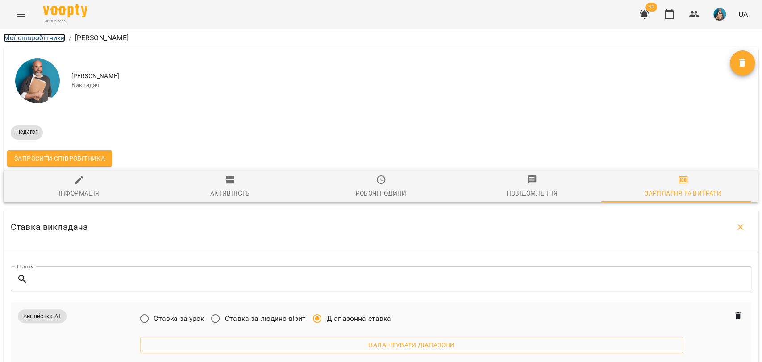
click at [15, 39] on link "Мої співробітники" at bounding box center [35, 37] width 62 height 8
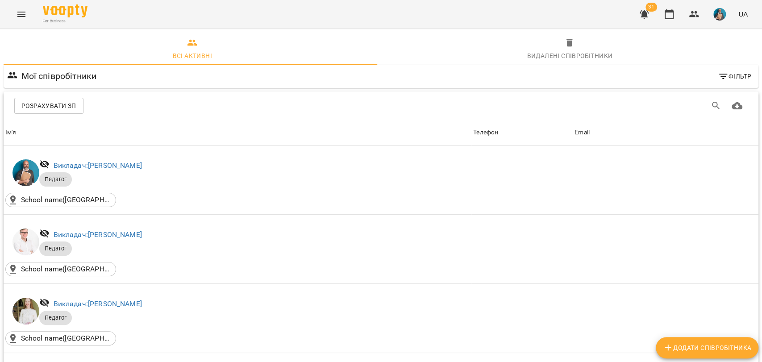
click at [18, 15] on icon "Menu" at bounding box center [21, 14] width 11 height 11
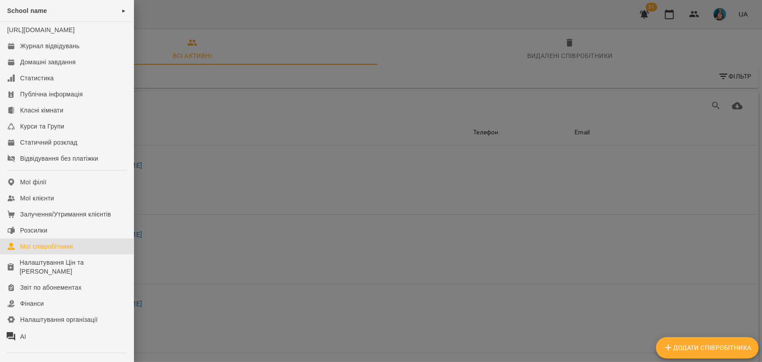
drag, startPoint x: 210, startPoint y: 227, endPoint x: 179, endPoint y: 194, distance: 45.2
click at [210, 226] on div at bounding box center [381, 181] width 762 height 362
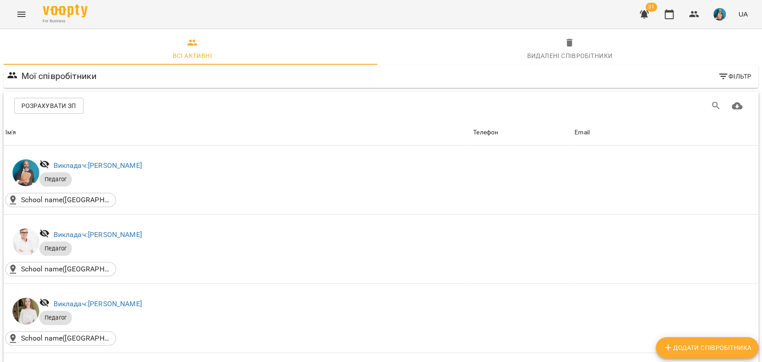
click at [46, 102] on span "Розрахувати ЗП" at bounding box center [48, 105] width 55 height 11
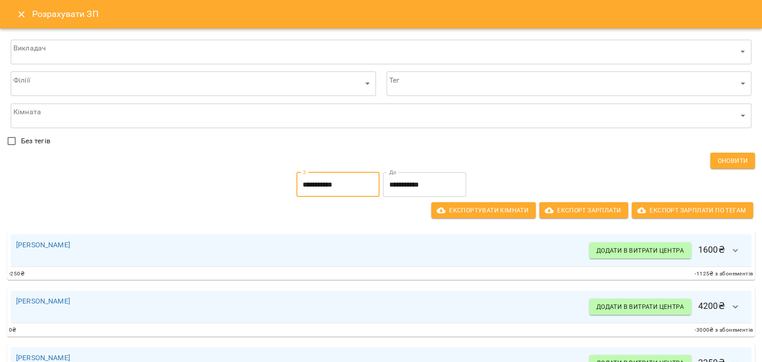
click at [321, 183] on input "**********" at bounding box center [337, 184] width 83 height 25
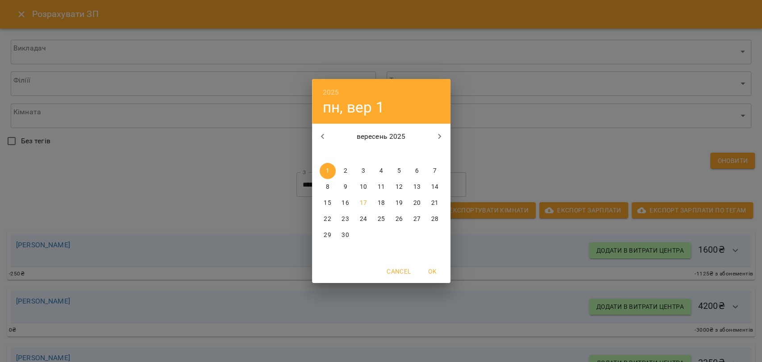
drag, startPoint x: 498, startPoint y: 164, endPoint x: 373, endPoint y: 169, distance: 125.1
click at [497, 164] on div "2025 пн, вер 1 вересень 2025 пн вт ср чт пт сб нд 1 2 3 4 5 6 7 8 9 10 11 12 13…" at bounding box center [381, 181] width 762 height 362
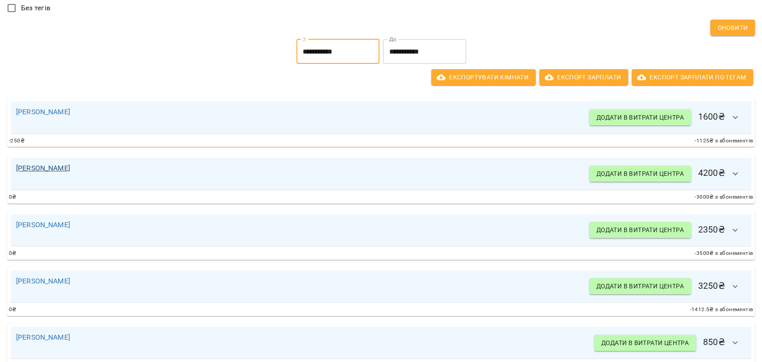
scroll to position [149, 0]
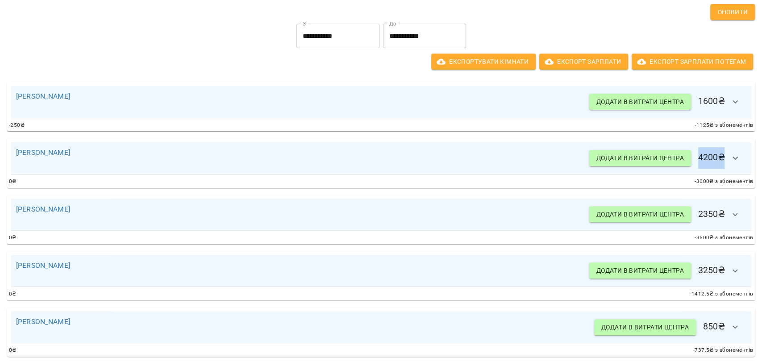
drag, startPoint x: 691, startPoint y: 149, endPoint x: 724, endPoint y: 151, distance: 32.7
click at [724, 151] on h6 "Додати в витрати центра 4200 ₴" at bounding box center [667, 157] width 157 height 21
click at [730, 154] on icon "button" at bounding box center [735, 158] width 11 height 11
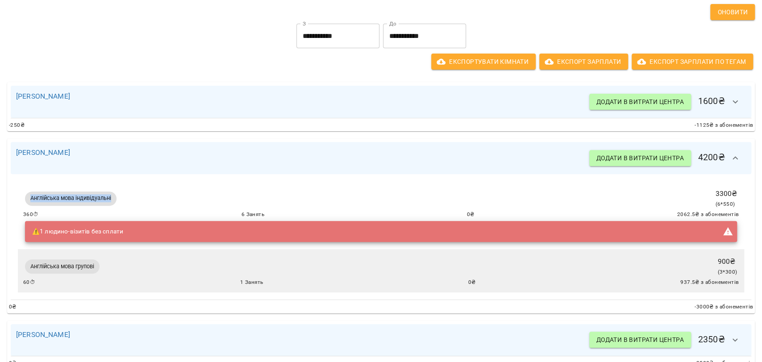
drag, startPoint x: 39, startPoint y: 190, endPoint x: 114, endPoint y: 192, distance: 75.5
click at [113, 192] on div "Англійська мова індивідуальні" at bounding box center [70, 199] width 95 height 18
drag, startPoint x: 238, startPoint y: 213, endPoint x: 266, endPoint y: 213, distance: 27.3
click at [266, 213] on div "360 ⏱ 6 Занять 0 ₴ 2062.5 ₴ з абонементів" at bounding box center [381, 214] width 716 height 9
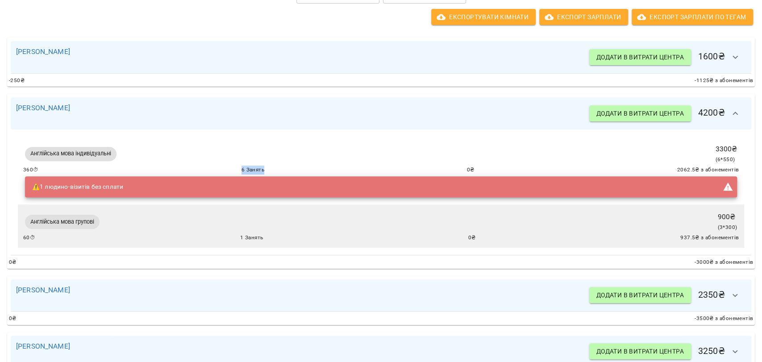
scroll to position [198, 0]
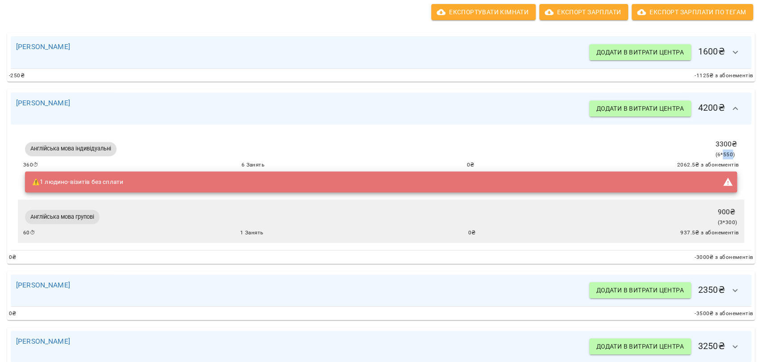
drag, startPoint x: 718, startPoint y: 154, endPoint x: 726, endPoint y: 154, distance: 8.5
click at [726, 154] on span "( 6 * 550 )" at bounding box center [725, 154] width 20 height 6
drag, startPoint x: 718, startPoint y: 144, endPoint x: 737, endPoint y: 143, distance: 19.2
click at [737, 143] on div "Англійська мова індивідуальні 3300 ₴ ( 6 * 550 ) 360 ⏱ 6 Занять 0 ₴ 2062.5 ₴ з …" at bounding box center [381, 187] width 741 height 125
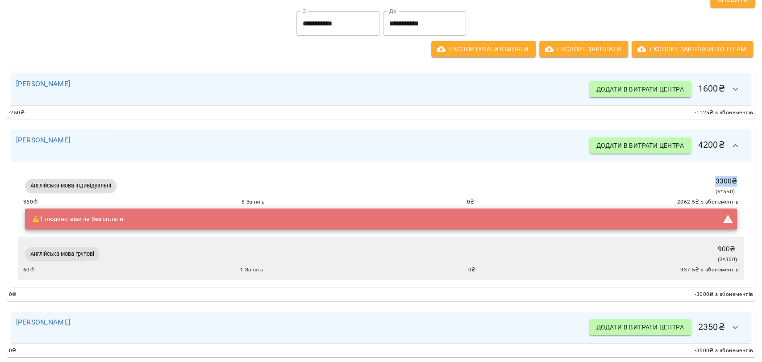
scroll to position [125, 0]
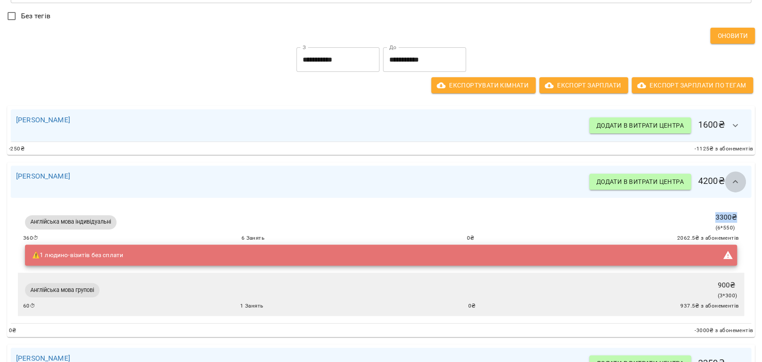
click at [730, 176] on icon "button" at bounding box center [735, 181] width 11 height 11
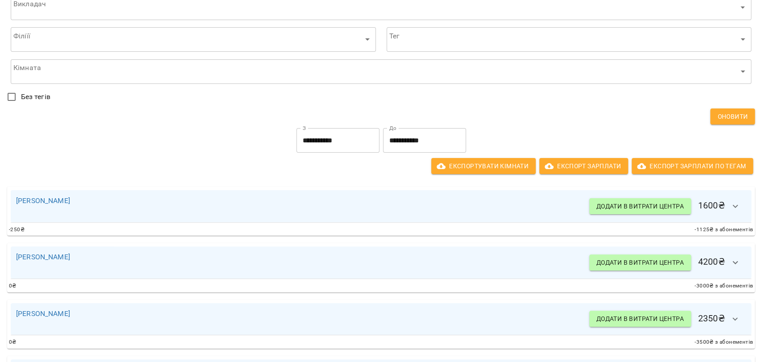
scroll to position [0, 0]
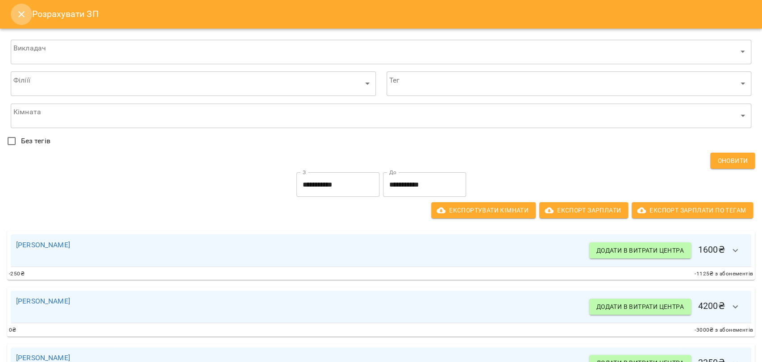
click at [14, 12] on button "Close" at bounding box center [21, 14] width 21 height 21
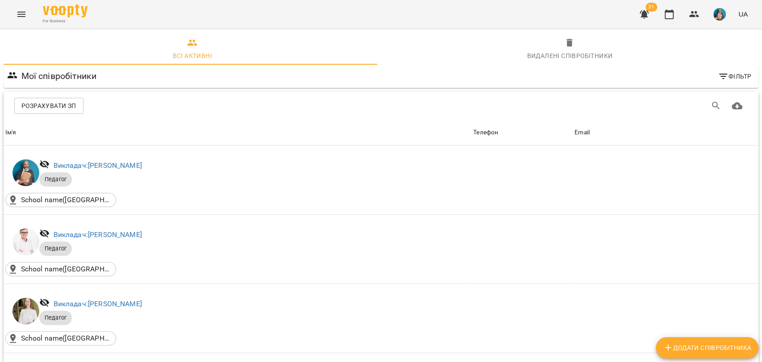
click at [16, 13] on icon "Menu" at bounding box center [21, 14] width 11 height 11
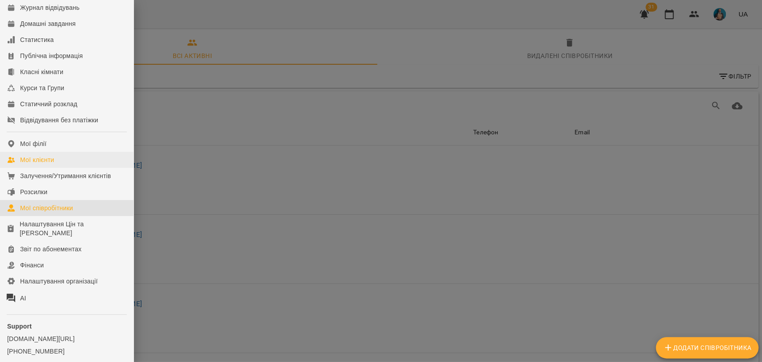
scroll to position [84, 0]
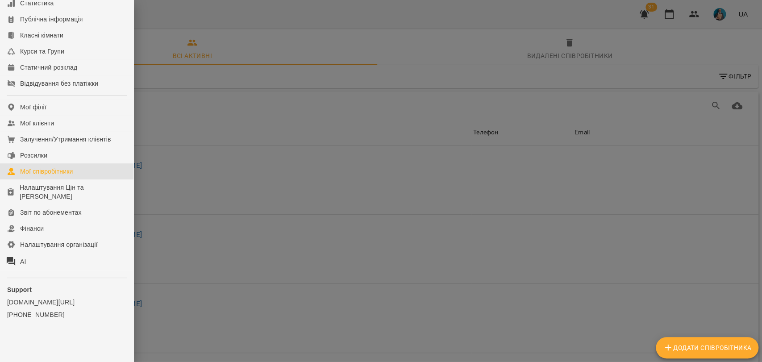
click at [236, 173] on div at bounding box center [381, 181] width 762 height 362
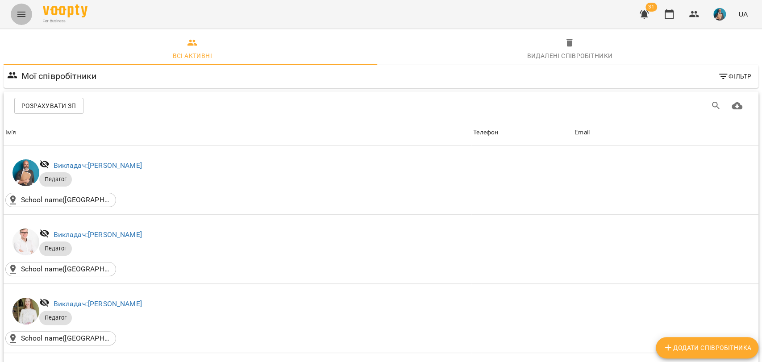
click at [25, 19] on icon "Menu" at bounding box center [21, 14] width 11 height 11
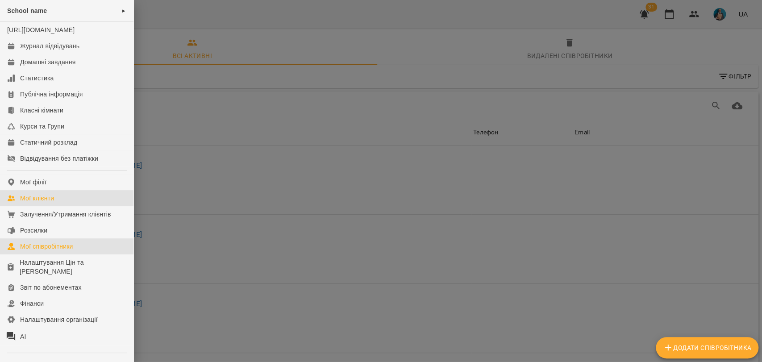
click at [71, 204] on link "Мої клієнти" at bounding box center [67, 198] width 134 height 16
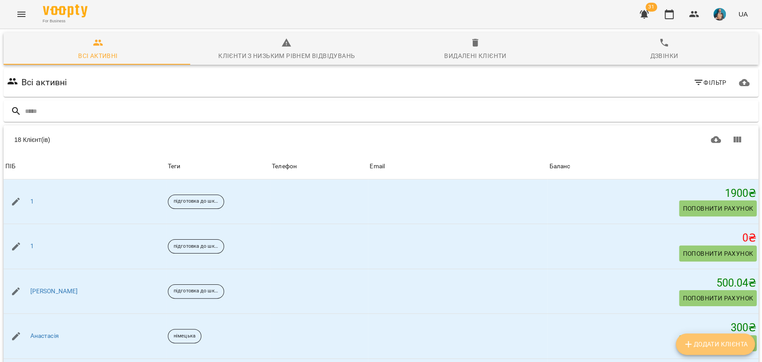
click at [689, 348] on icon "Додати клієнта" at bounding box center [688, 344] width 11 height 11
select select "**"
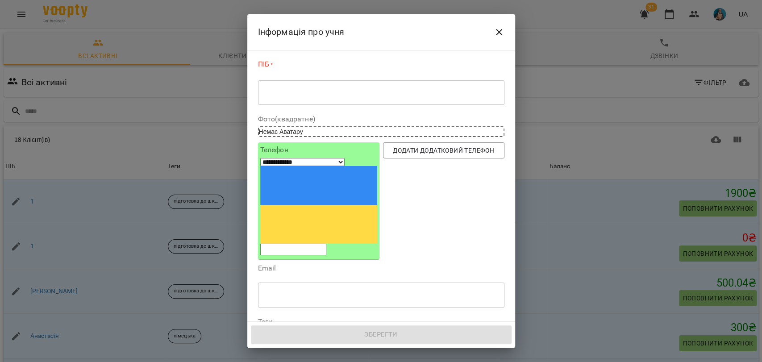
click at [288, 102] on div "* ​" at bounding box center [381, 92] width 246 height 25
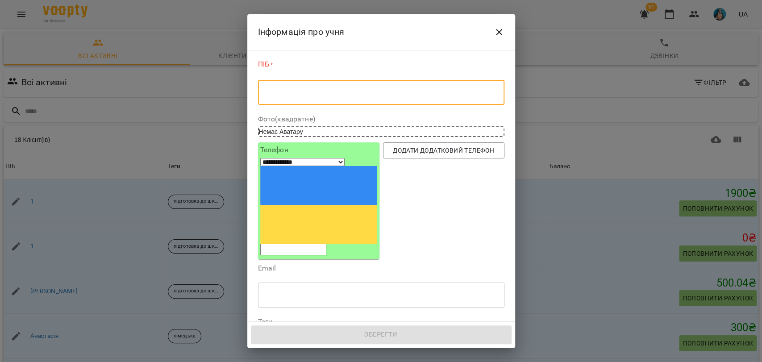
type textarea "*"
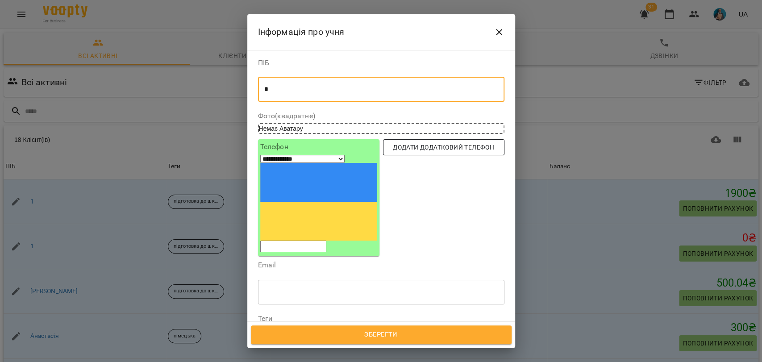
type textarea "*"
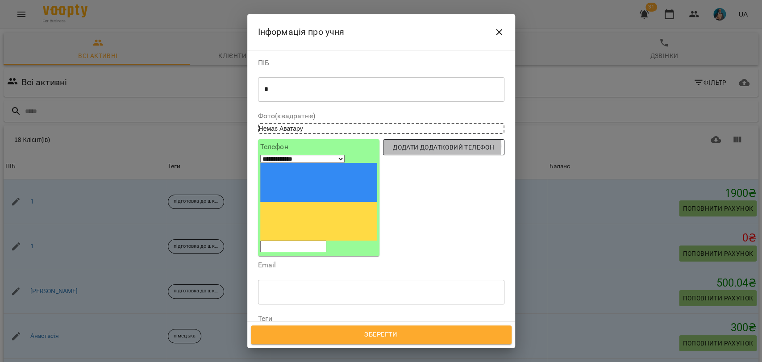
click at [429, 147] on span "Додати додатковий телефон" at bounding box center [443, 147] width 107 height 11
select select "**"
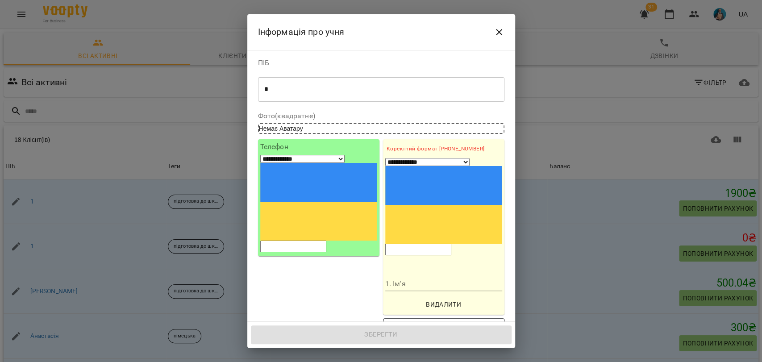
click at [439, 321] on span "Додати додатковий телефон" at bounding box center [443, 326] width 107 height 11
select select "**"
click at [415, 244] on input "tel" at bounding box center [418, 250] width 66 height 12
click at [397, 277] on input "1. Ім'я" at bounding box center [443, 284] width 117 height 14
type input "****"
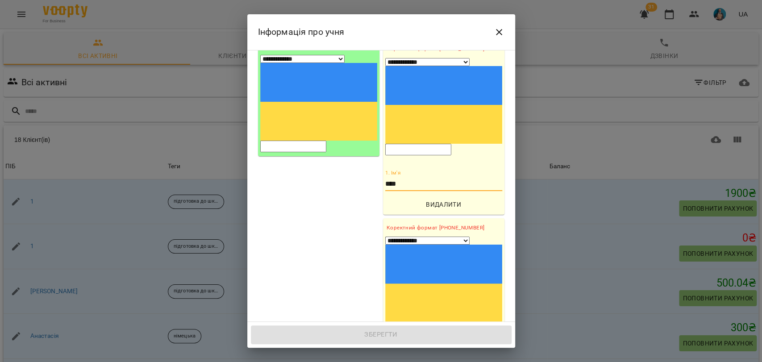
scroll to position [50, 0]
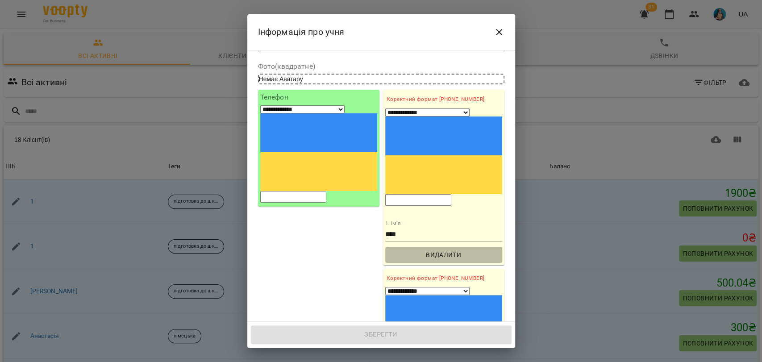
click at [461, 247] on button "Видалити" at bounding box center [443, 255] width 117 height 16
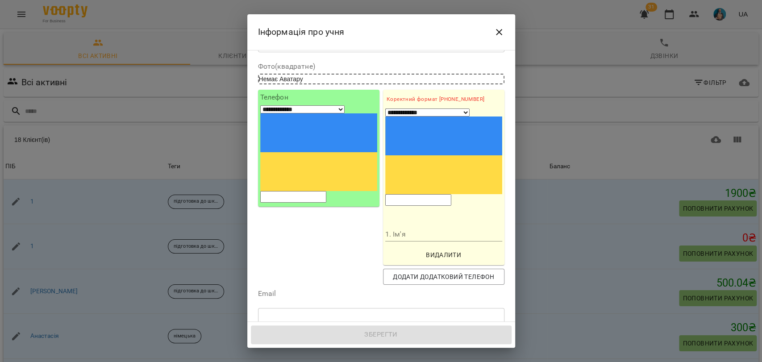
click at [455, 250] on span "Видалити" at bounding box center [444, 255] width 110 height 11
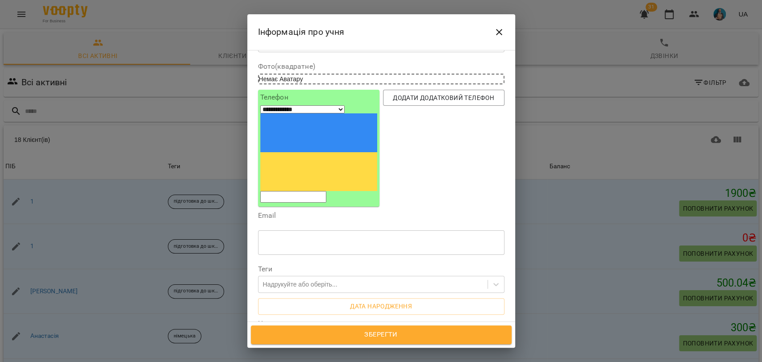
click at [313, 230] on input "text" at bounding box center [381, 242] width 246 height 25
click at [321, 209] on div "Email ​" at bounding box center [381, 235] width 250 height 53
click at [285, 280] on div "Надрукуйте або оберіть..." at bounding box center [300, 284] width 75 height 9
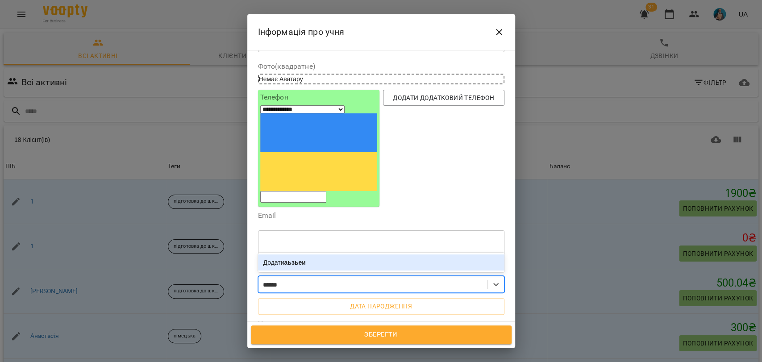
type input "*******"
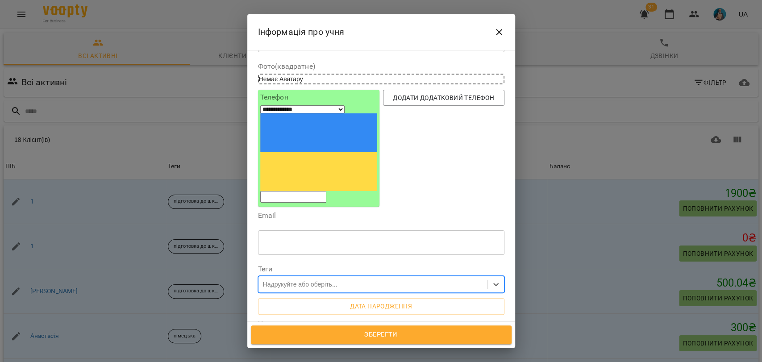
drag, startPoint x: 296, startPoint y: 211, endPoint x: 267, endPoint y: 217, distance: 29.6
click at [267, 276] on div "Надрукуйте або оберіть..." at bounding box center [381, 284] width 246 height 17
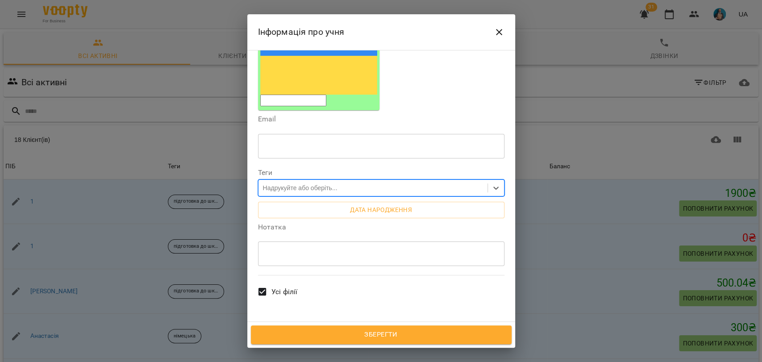
scroll to position [149, 0]
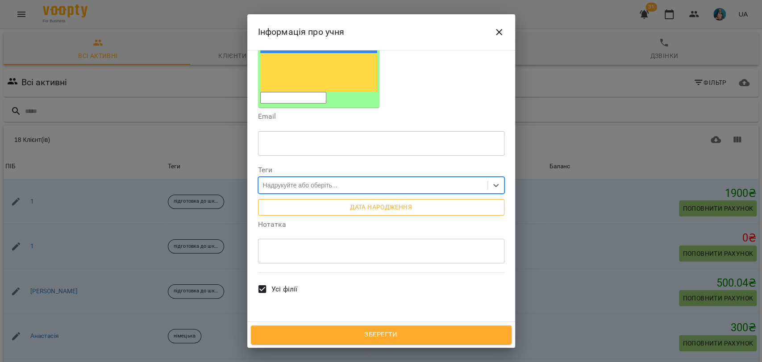
click at [363, 202] on span "Дата народження" at bounding box center [381, 207] width 232 height 11
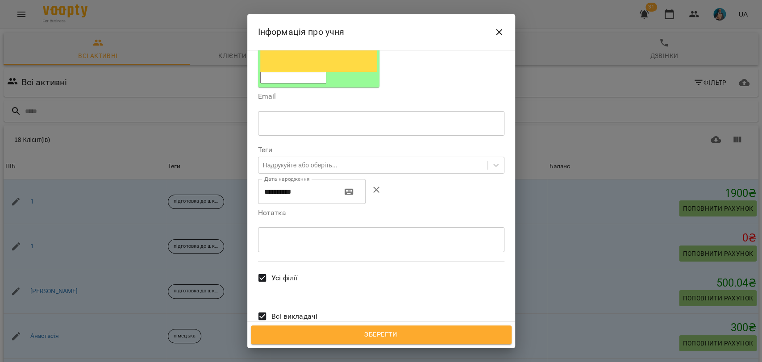
scroll to position [188, 0]
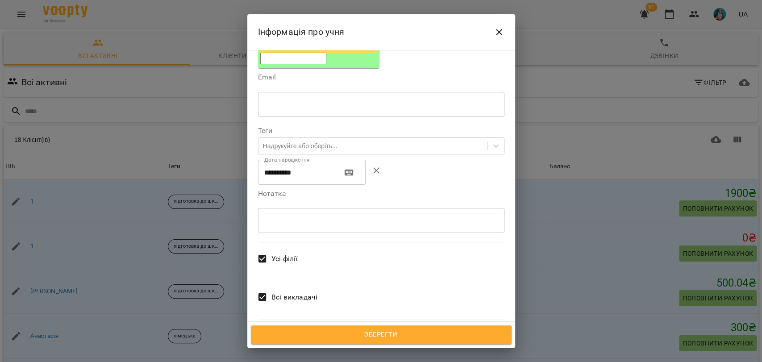
click at [323, 208] on div "* ​" at bounding box center [381, 220] width 246 height 25
click at [317, 208] on div "* ​" at bounding box center [381, 220] width 246 height 25
click at [273, 292] on span "Всі викладачі" at bounding box center [294, 297] width 46 height 11
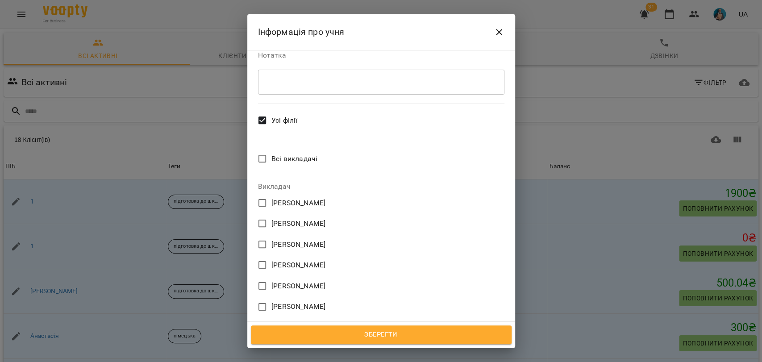
scroll to position [337, 0]
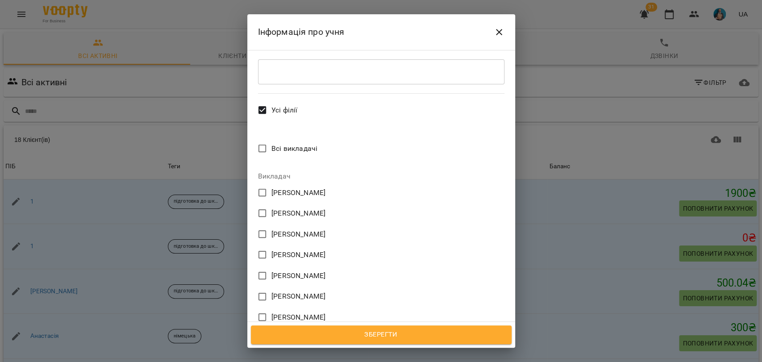
click at [280, 208] on span "Андрій Шевченко" at bounding box center [298, 213] width 54 height 11
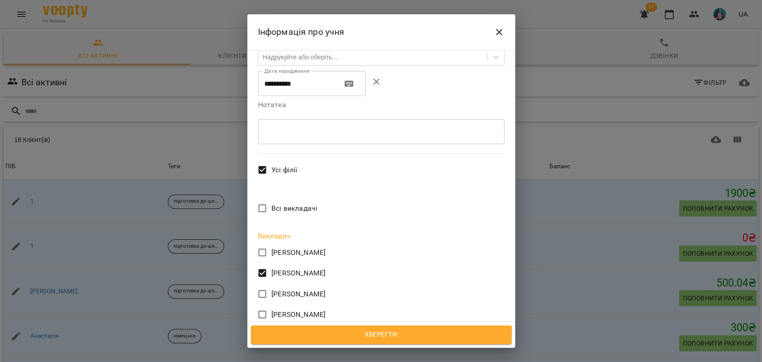
scroll to position [352, 0]
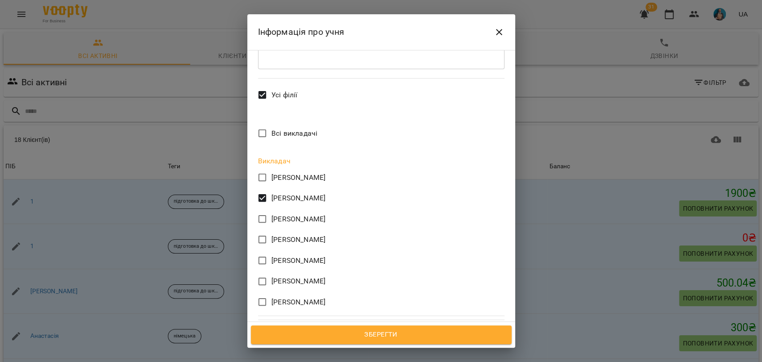
click at [400, 328] on button "Зберегти" at bounding box center [381, 334] width 261 height 19
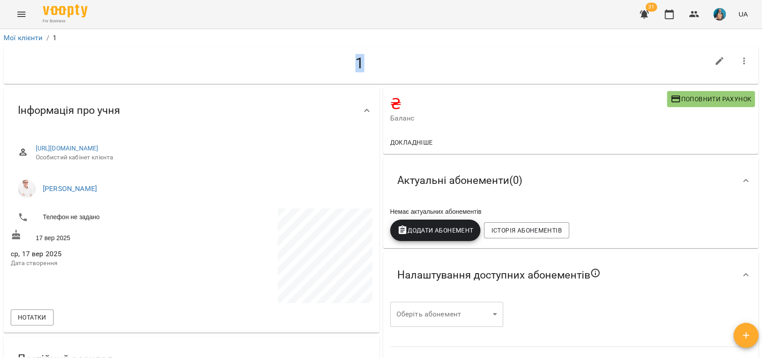
drag, startPoint x: 351, startPoint y: 65, endPoint x: 375, endPoint y: 62, distance: 23.9
click at [375, 62] on h4 "1" at bounding box center [360, 63] width 698 height 18
click at [372, 62] on h4 "1" at bounding box center [360, 63] width 698 height 18
click at [17, 15] on icon "Menu" at bounding box center [21, 14] width 11 height 11
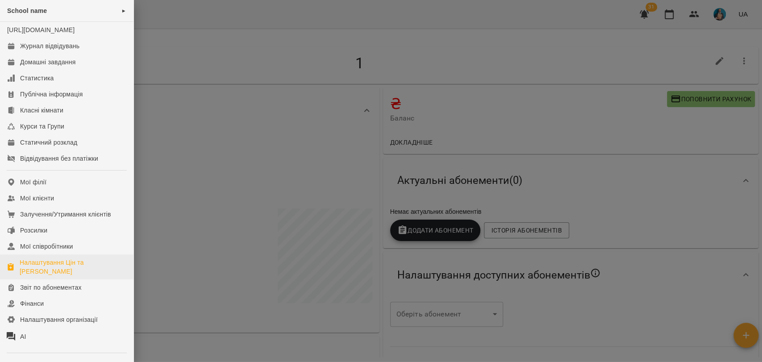
scroll to position [50, 0]
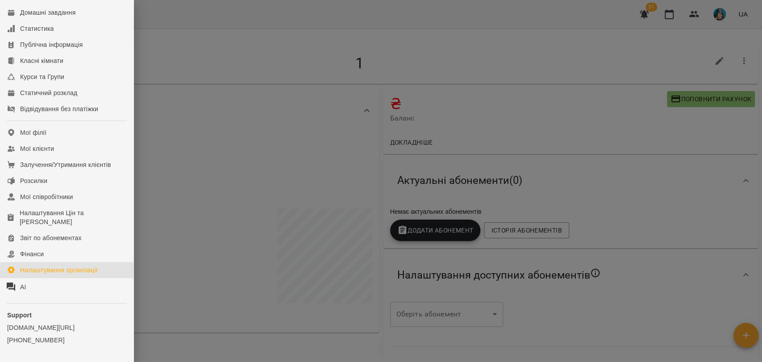
click at [79, 275] on div "Налаштування організації" at bounding box center [59, 270] width 78 height 9
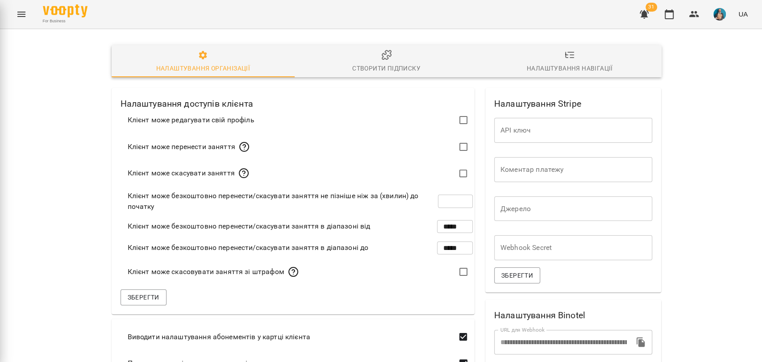
type input "***"
type input "**********"
type input "*****"
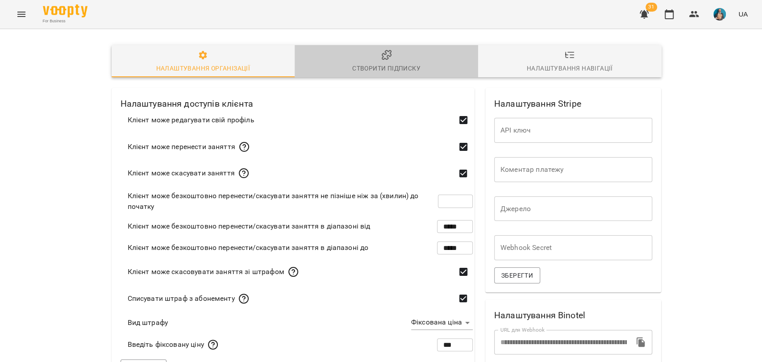
click at [379, 62] on span "Створити підписку" at bounding box center [386, 62] width 173 height 24
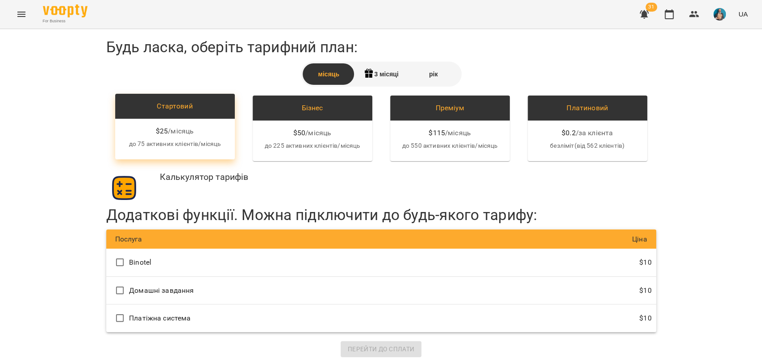
click at [200, 122] on div "$ 25 / місяць до 75 активних клієнтів/місяць" at bounding box center [175, 139] width 120 height 41
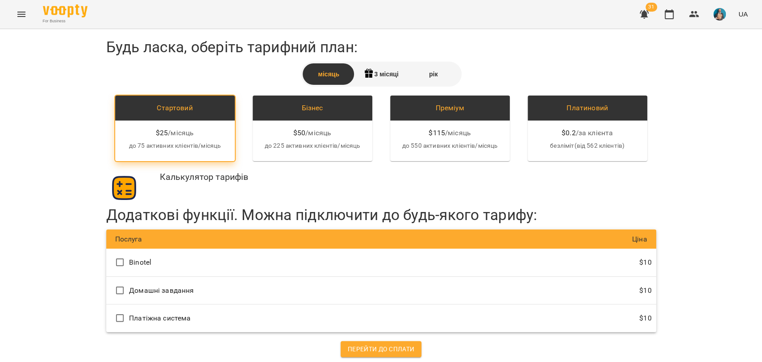
scroll to position [4, 0]
click at [377, 75] on div "3 місяці" at bounding box center [381, 73] width 52 height 21
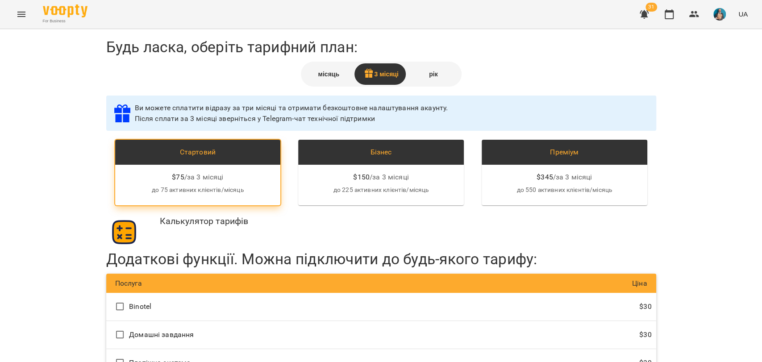
click at [319, 66] on div "місяць" at bounding box center [329, 73] width 52 height 21
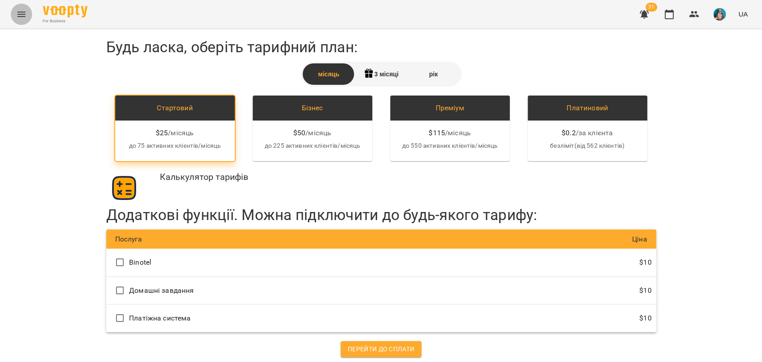
click at [21, 12] on icon "Menu" at bounding box center [21, 14] width 8 height 5
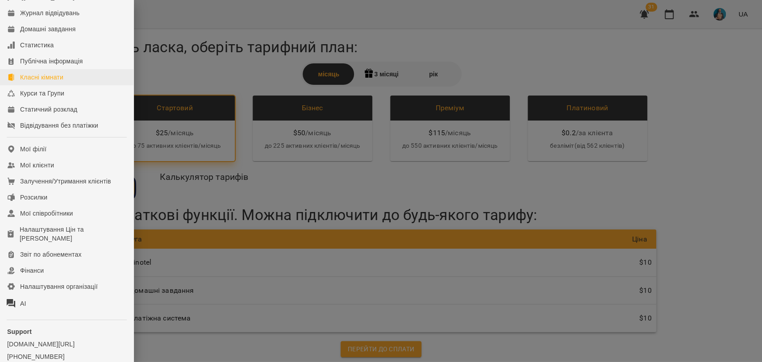
scroll to position [50, 0]
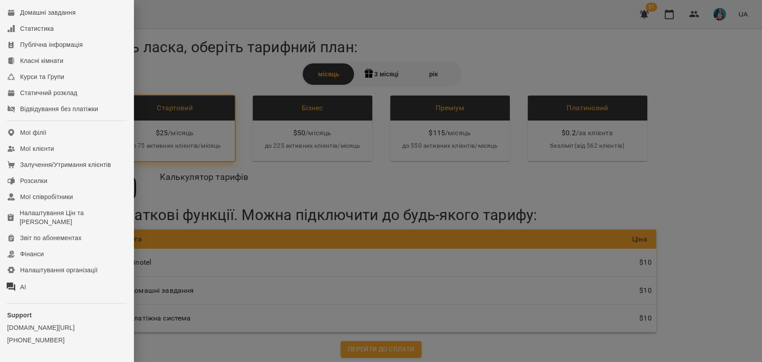
click at [206, 104] on div at bounding box center [381, 181] width 762 height 362
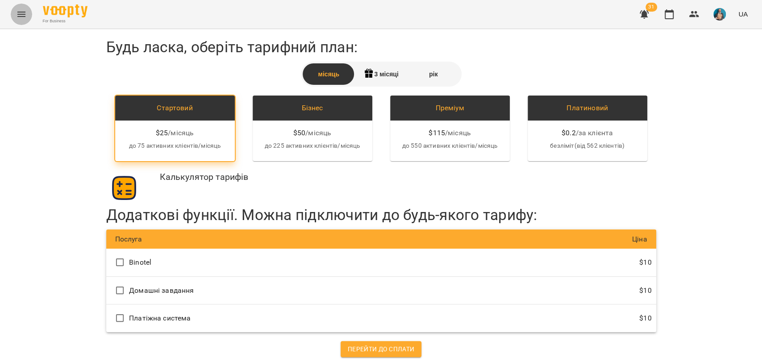
click at [21, 22] on button "Menu" at bounding box center [21, 14] width 21 height 21
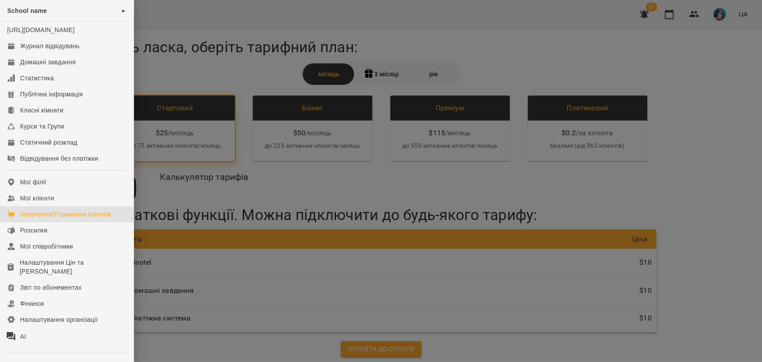
click at [71, 219] on div "Залучення/Утримання клієнтів" at bounding box center [65, 214] width 91 height 9
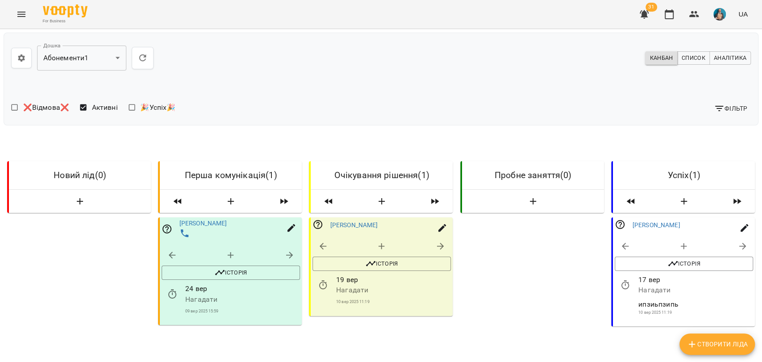
click at [430, 250] on button "button" at bounding box center [440, 246] width 21 height 21
select select "**********"
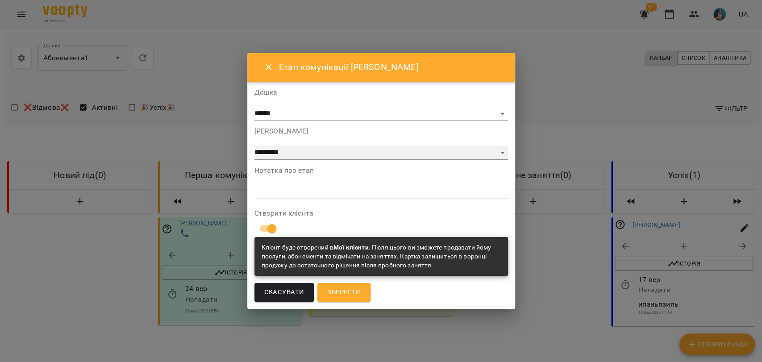
click at [347, 155] on select "**********" at bounding box center [382, 153] width 254 height 14
select select "**********"
click at [308, 160] on select "**********" at bounding box center [382, 153] width 254 height 14
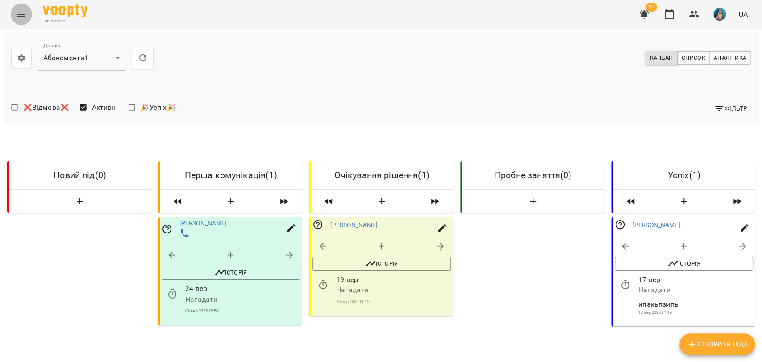
click at [19, 17] on icon "Menu" at bounding box center [21, 14] width 11 height 11
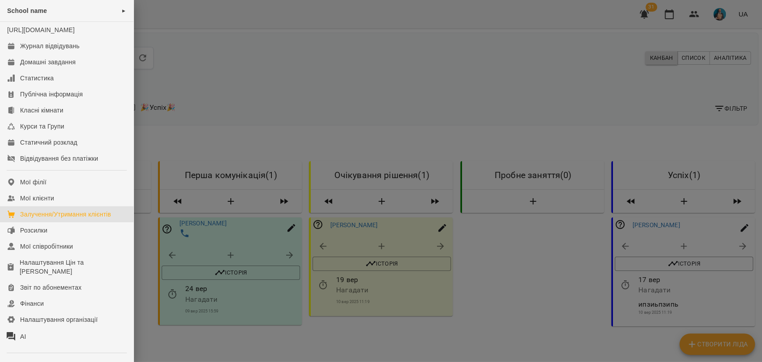
click at [344, 241] on div at bounding box center [381, 181] width 762 height 362
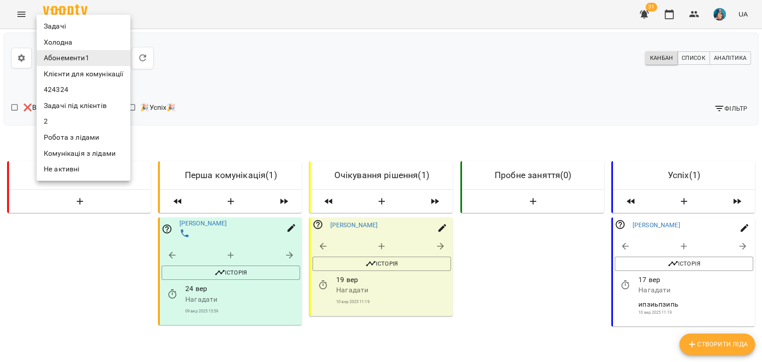
click at [109, 67] on body "**********" at bounding box center [381, 254] width 762 height 509
click at [333, 110] on div at bounding box center [381, 181] width 762 height 362
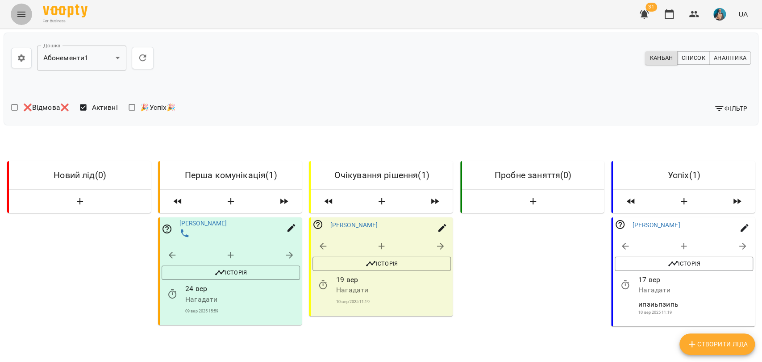
click at [14, 16] on button "Menu" at bounding box center [21, 14] width 21 height 21
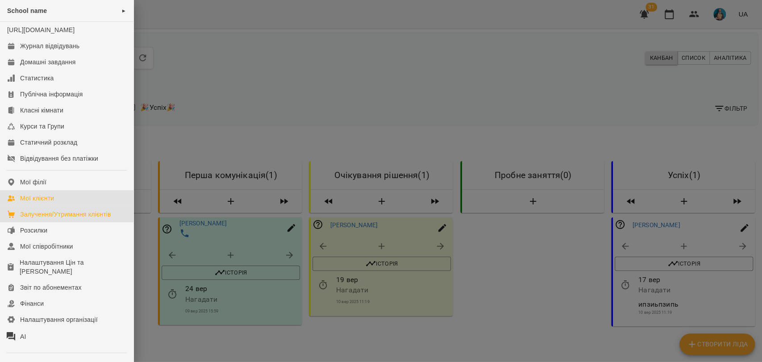
click at [54, 203] on div "Мої клієнти" at bounding box center [37, 198] width 34 height 9
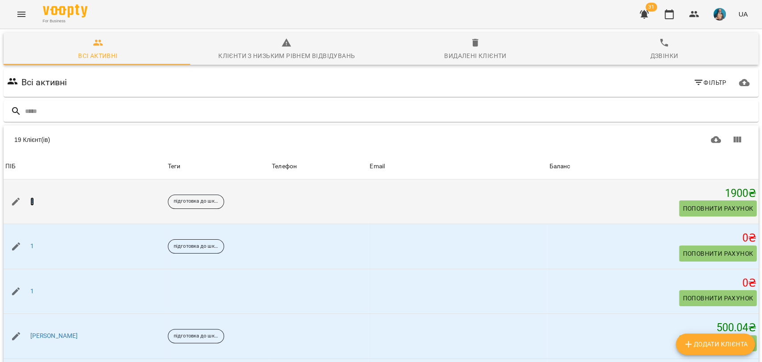
click at [33, 200] on link "1" at bounding box center [32, 201] width 4 height 9
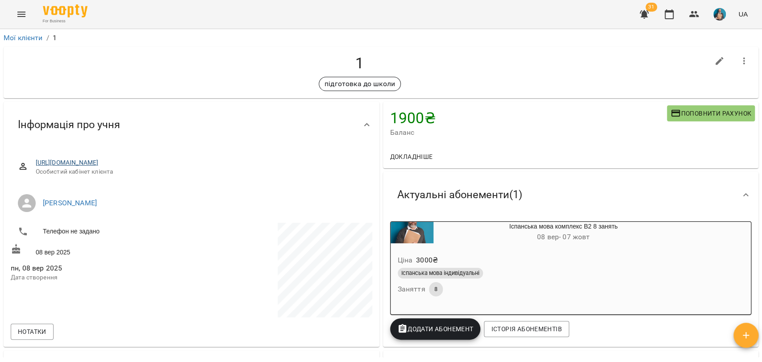
drag, startPoint x: 301, startPoint y: 162, endPoint x: 35, endPoint y: 165, distance: 266.1
click at [36, 165] on span "https://www.voopty.com.ua/client/65d36a03ce7cab54ca9f3fc8/68bedb38d7a52877c0e26…" at bounding box center [201, 163] width 330 height 9
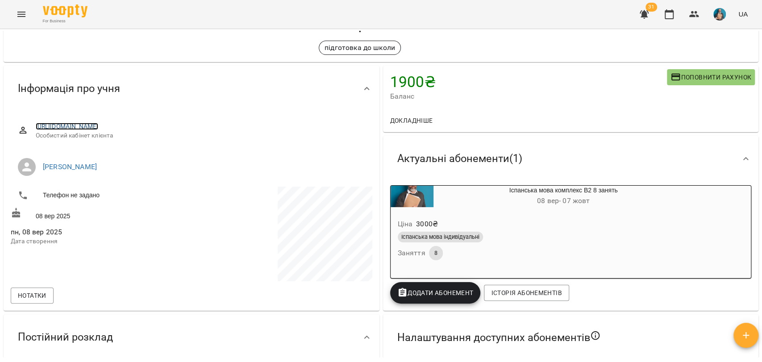
scroll to position [149, 0]
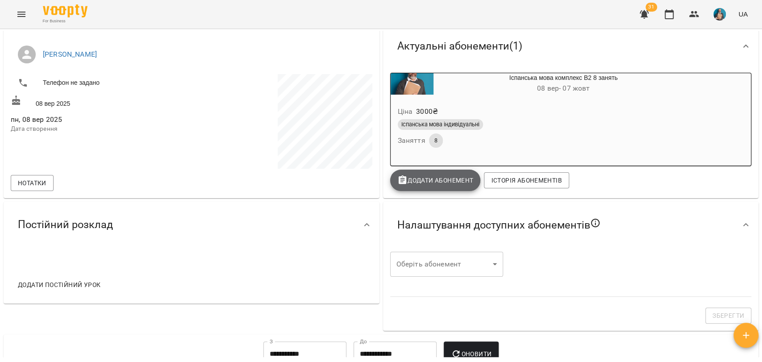
click at [429, 182] on span "Додати Абонемент" at bounding box center [435, 180] width 76 height 11
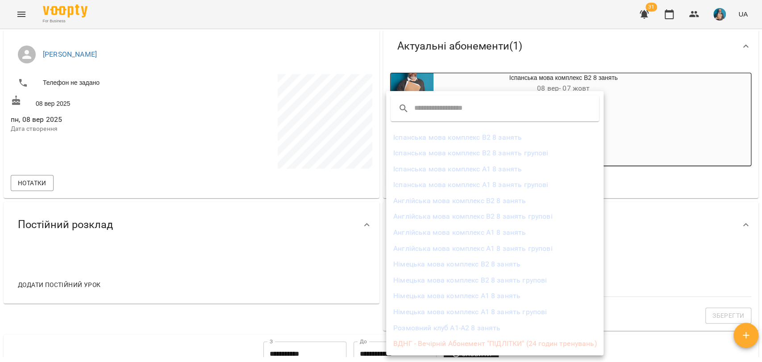
click at [641, 217] on div at bounding box center [381, 181] width 762 height 362
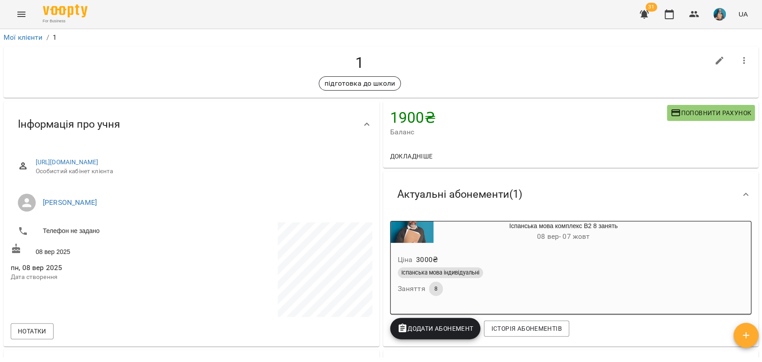
scroll to position [0, 0]
click at [31, 40] on link "Мої клієнти" at bounding box center [23, 37] width 39 height 8
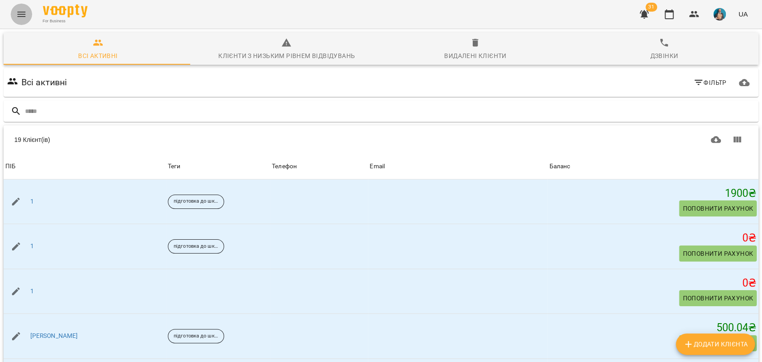
click at [16, 21] on button "Menu" at bounding box center [21, 14] width 21 height 21
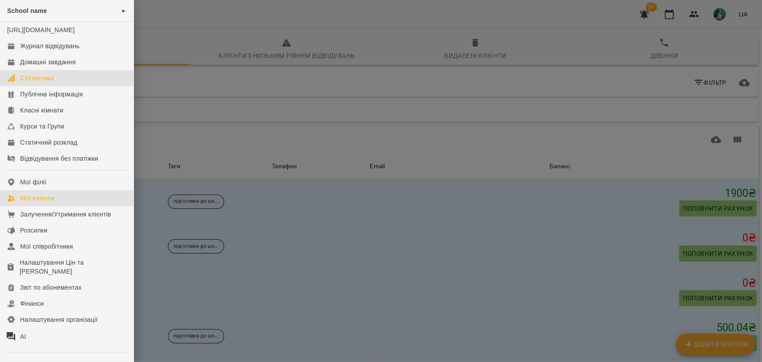
click at [47, 79] on link "Статистика" at bounding box center [67, 78] width 134 height 16
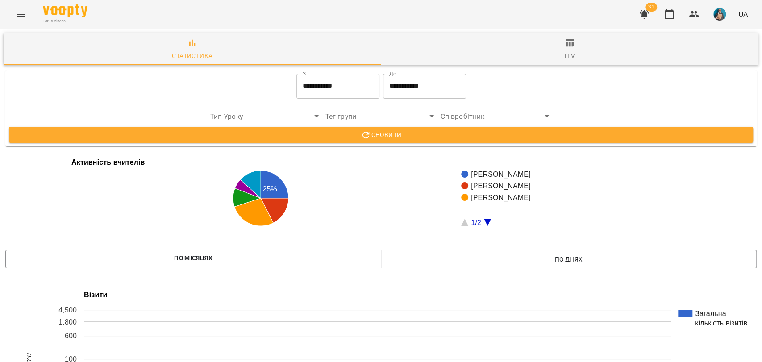
click at [330, 80] on input "**********" at bounding box center [337, 86] width 83 height 25
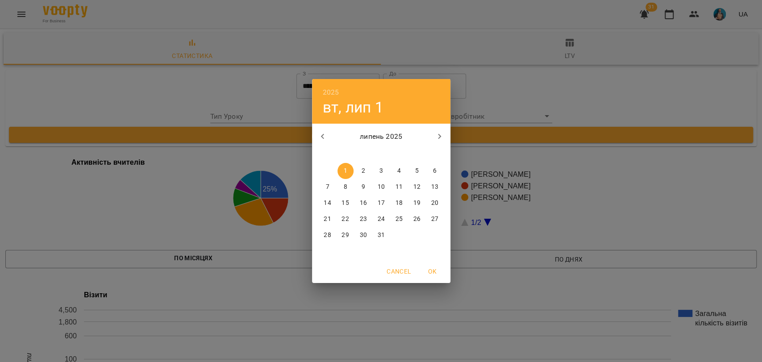
click at [459, 81] on div "2025 вт, лип 1 липень 2025 пн вт ср чт пт сб нд 30 1 2 3 4 5 6 7 8 9 10 11 12 1…" at bounding box center [381, 181] width 762 height 362
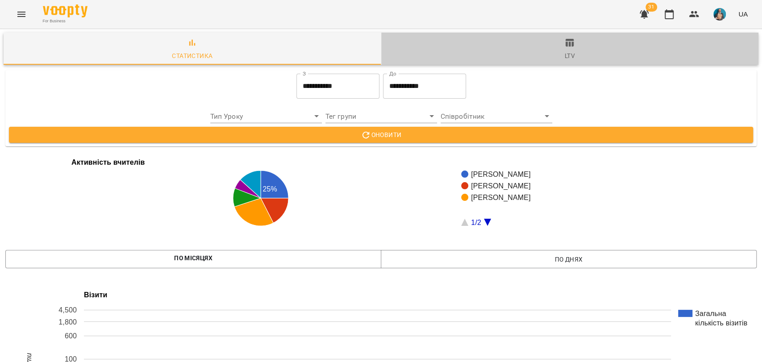
click at [569, 35] on button "ltv" at bounding box center [570, 49] width 378 height 32
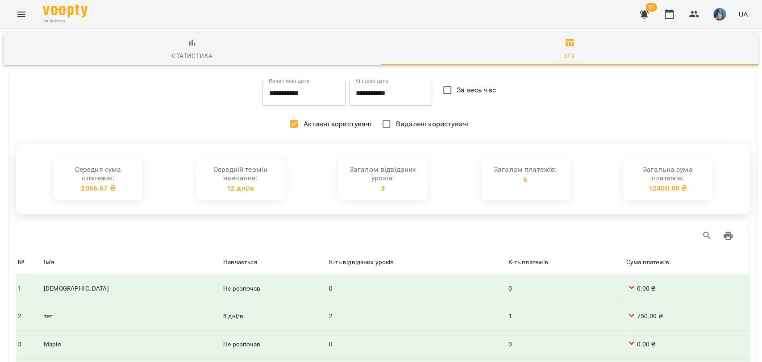
type input "**********"
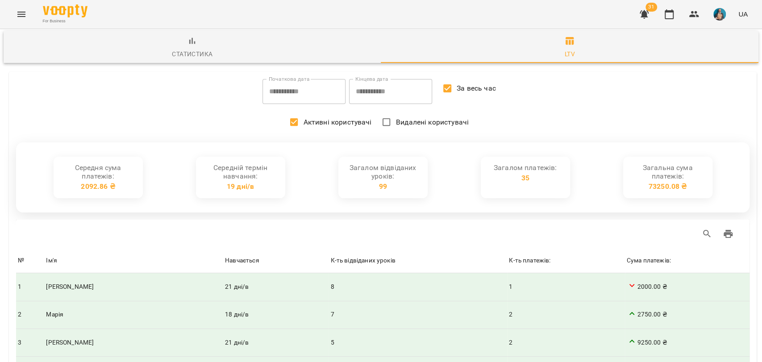
scroll to position [99, 0]
click at [627, 255] on div "Сума платежів:" at bounding box center [649, 260] width 44 height 11
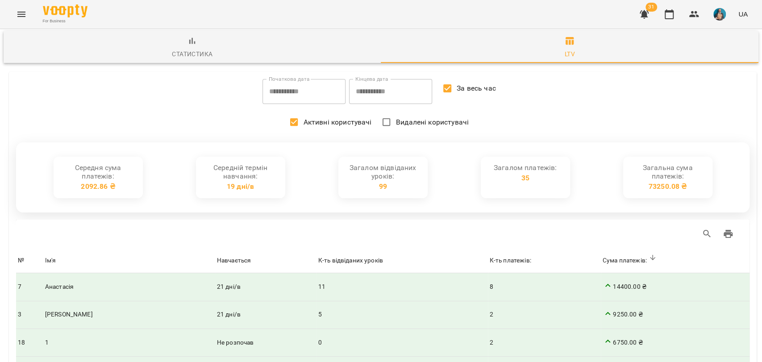
scroll to position [0, 0]
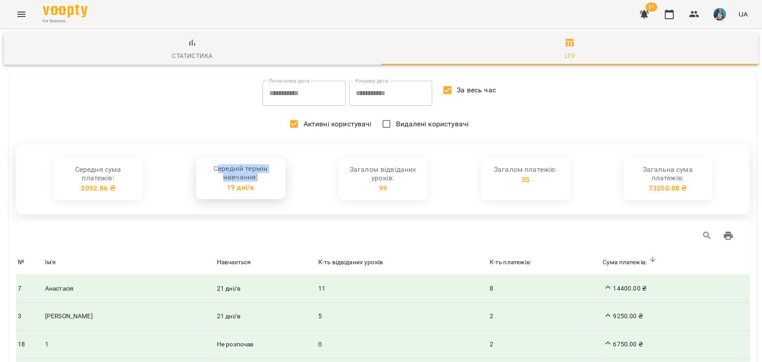
drag, startPoint x: 236, startPoint y: 170, endPoint x: 265, endPoint y: 188, distance: 34.7
click at [265, 188] on div "Середній термін навчання: 19 дні/в" at bounding box center [240, 178] width 75 height 27
drag, startPoint x: 350, startPoint y: 163, endPoint x: 367, endPoint y: 163, distance: 17.4
copy div "Зага"
drag, startPoint x: 650, startPoint y: 188, endPoint x: 686, endPoint y: 186, distance: 35.8
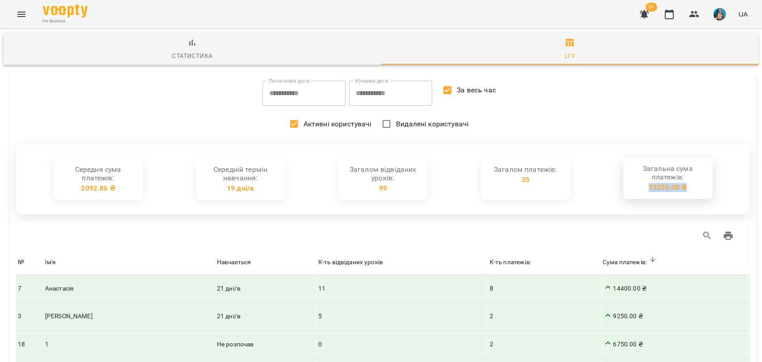
click at [686, 186] on div "73250.08 ₴" at bounding box center [668, 188] width 38 height 8
click at [170, 38] on span "Статистика" at bounding box center [192, 50] width 367 height 24
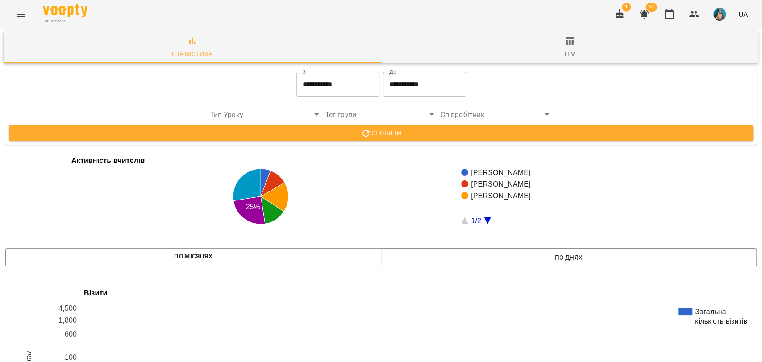
scroll to position [1421, 0]
drag, startPoint x: 126, startPoint y: 126, endPoint x: 167, endPoint y: 129, distance: 40.3
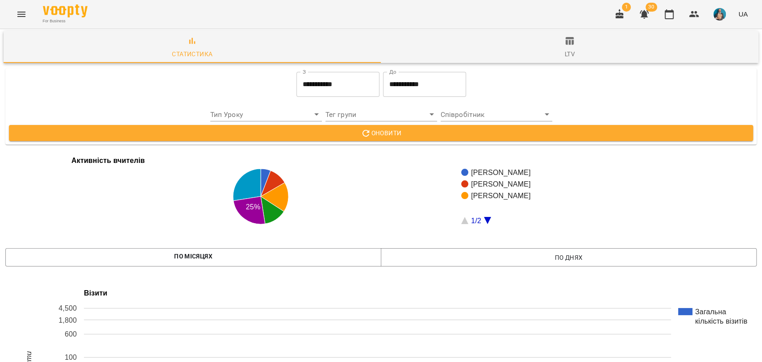
click at [21, 18] on icon "Menu" at bounding box center [21, 14] width 11 height 11
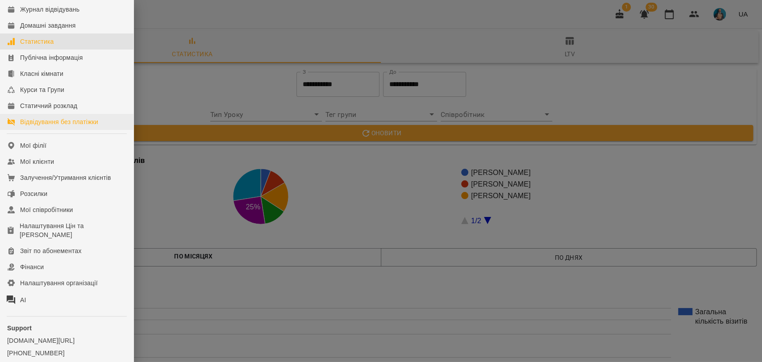
scroll to position [84, 0]
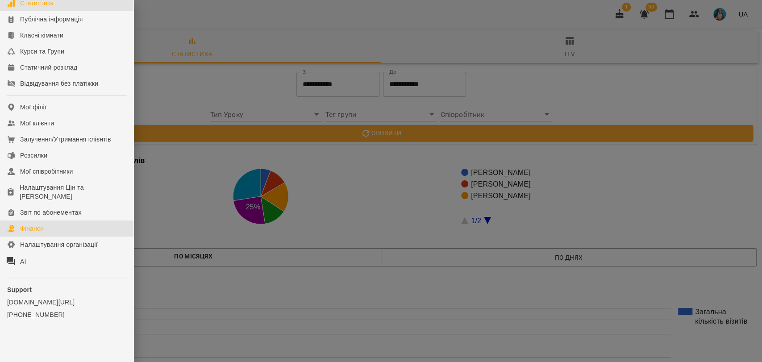
click at [55, 226] on link "Фінанси" at bounding box center [67, 229] width 134 height 16
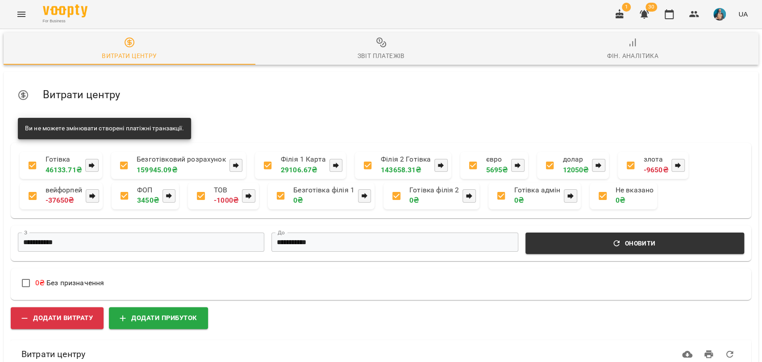
scroll to position [124, 0]
click at [182, 312] on span "Додати прибуток" at bounding box center [159, 318] width 78 height 12
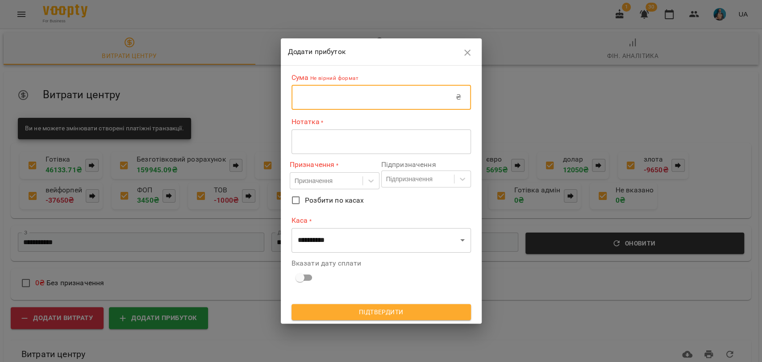
click at [342, 90] on input "text" at bounding box center [374, 97] width 164 height 25
type input "**"
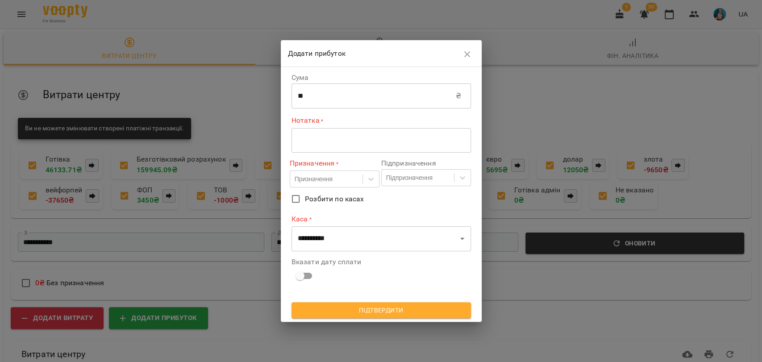
click at [327, 152] on div "* ​" at bounding box center [381, 140] width 179 height 25
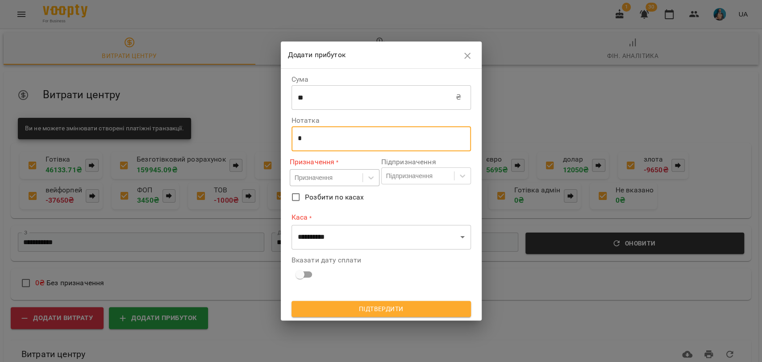
type textarea "*"
click at [316, 173] on div "Призначення" at bounding box center [314, 177] width 38 height 9
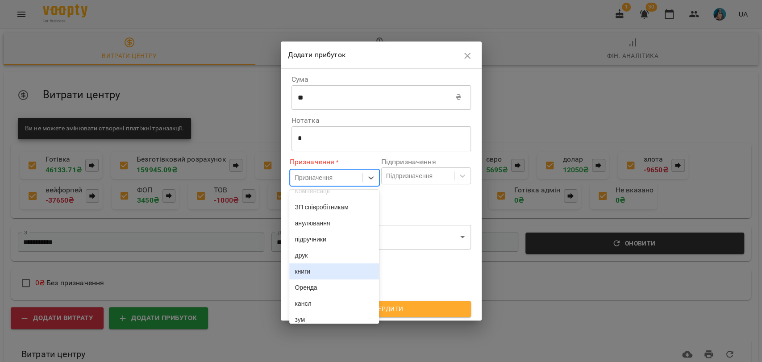
scroll to position [0, 0]
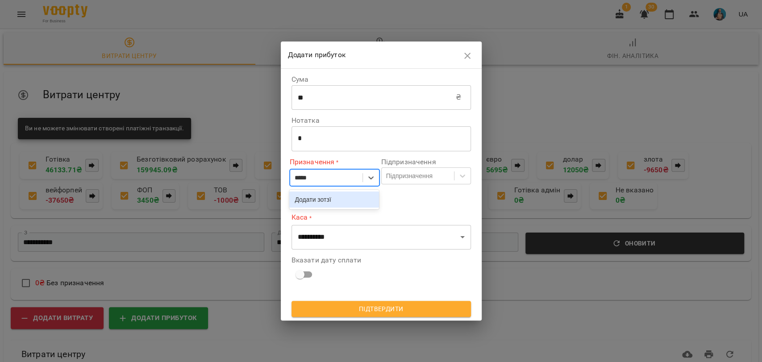
type input "*****"
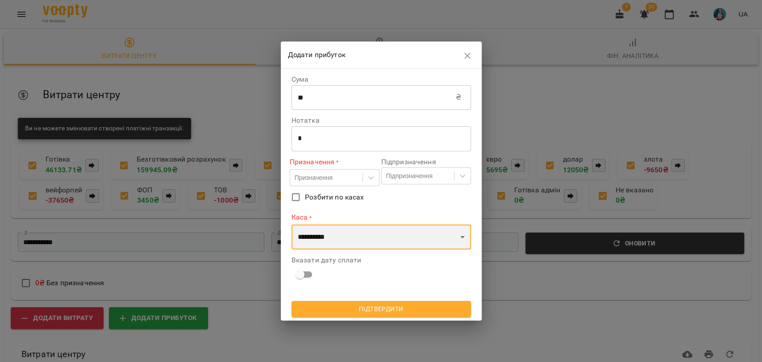
click at [322, 241] on select "**********" at bounding box center [381, 237] width 179 height 25
select select "****"
click at [292, 225] on select "**********" at bounding box center [381, 237] width 179 height 25
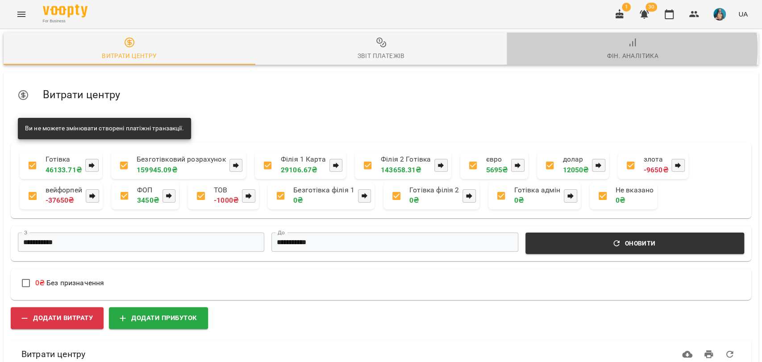
click at [625, 49] on span "Фін. Аналітика" at bounding box center [632, 49] width 241 height 24
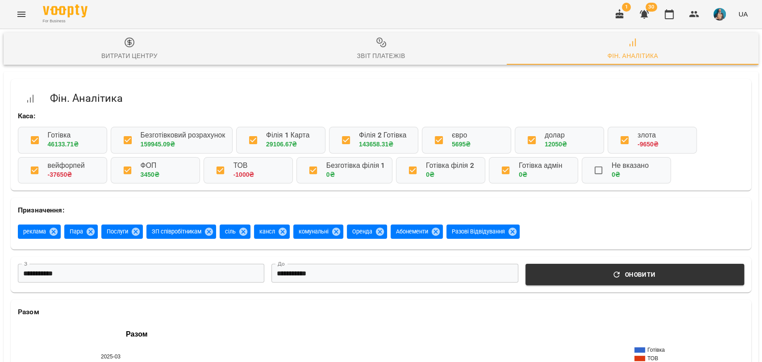
scroll to position [50, 0]
click at [32, 15] on div "For Business 1 30 UA" at bounding box center [381, 14] width 762 height 29
click at [26, 15] on icon "Menu" at bounding box center [21, 14] width 11 height 11
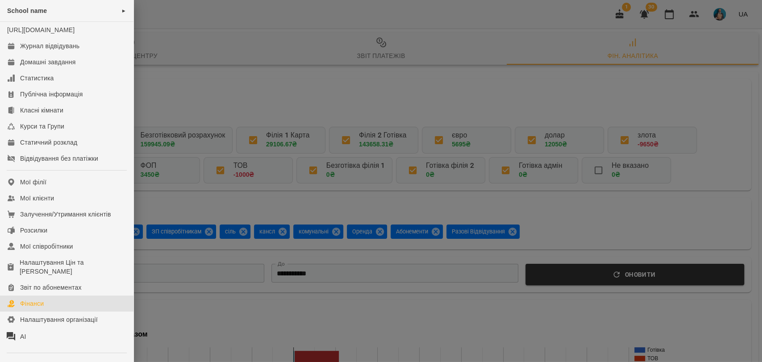
click at [558, 27] on div at bounding box center [381, 181] width 762 height 362
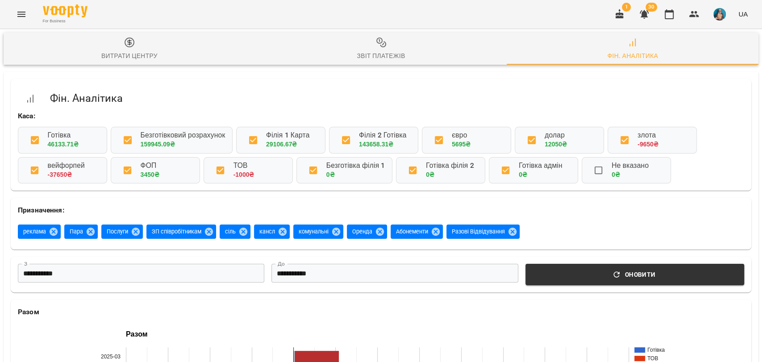
click at [716, 19] on img "button" at bounding box center [719, 14] width 13 height 13
click at [713, 80] on span "Вийти" at bounding box center [706, 82] width 22 height 11
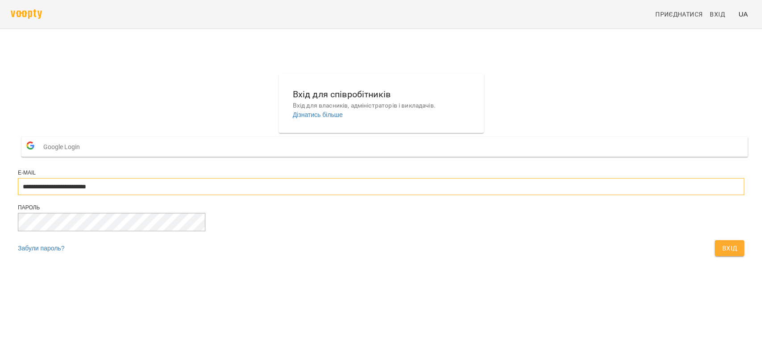
drag, startPoint x: 375, startPoint y: 213, endPoint x: 384, endPoint y: 211, distance: 10.0
click at [375, 195] on input "**********" at bounding box center [381, 186] width 726 height 17
type input "**********"
click at [715, 256] on button "Вхід" at bounding box center [729, 248] width 29 height 16
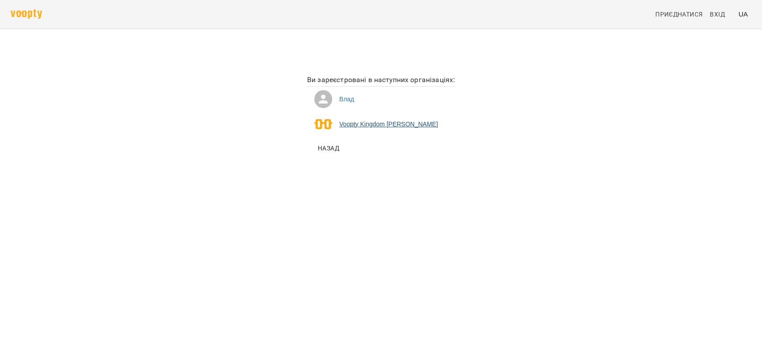
click at [334, 126] on li "Voopty Kingdom Ямпольський Владислав Костянтинович" at bounding box center [381, 124] width 148 height 25
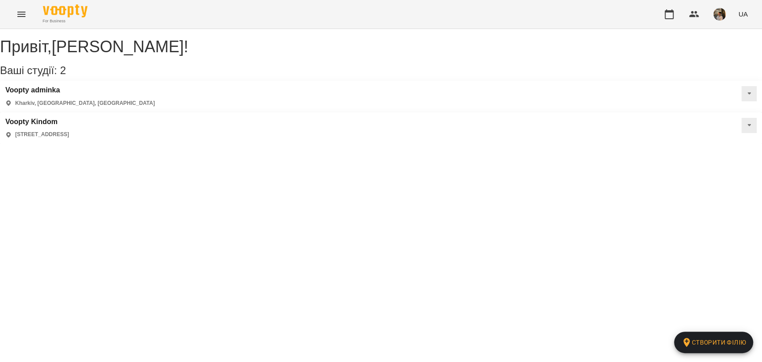
click at [31, 13] on button "Menu" at bounding box center [21, 14] width 21 height 21
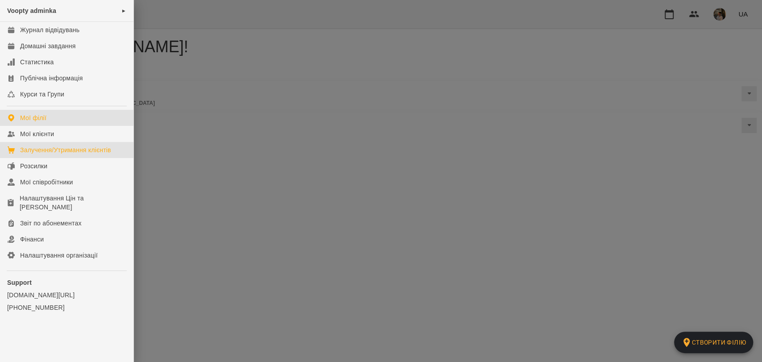
click at [55, 143] on link "Залучення/Утримання клієнтів" at bounding box center [67, 150] width 134 height 16
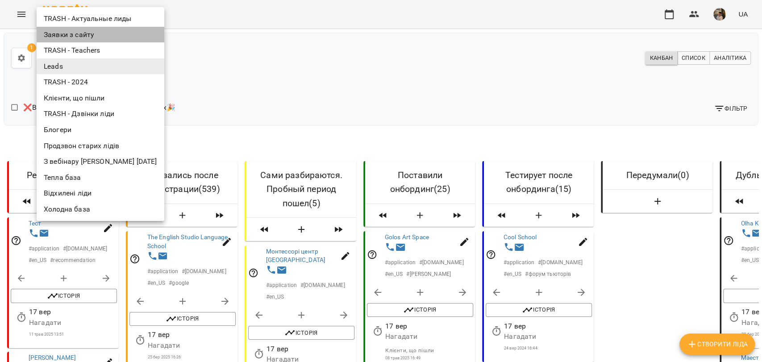
click at [79, 37] on li "Заявки з сайту" at bounding box center [101, 35] width 128 height 16
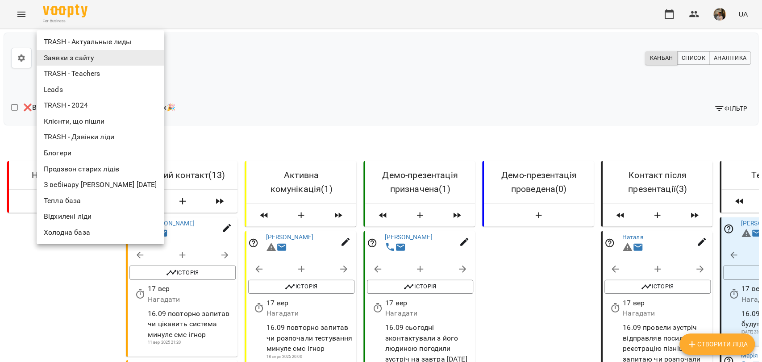
click at [325, 75] on div at bounding box center [381, 181] width 762 height 362
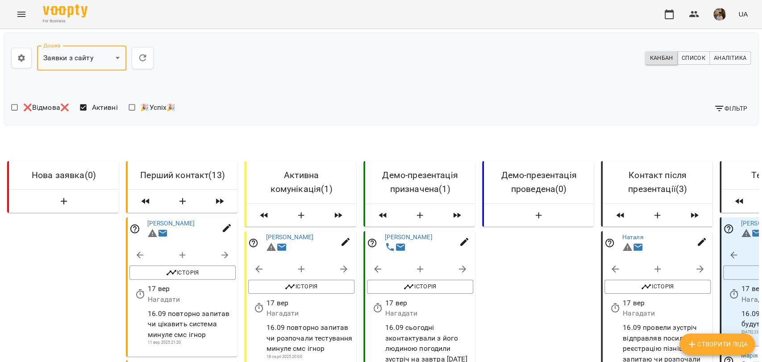
click at [20, 18] on icon "Menu" at bounding box center [21, 14] width 11 height 11
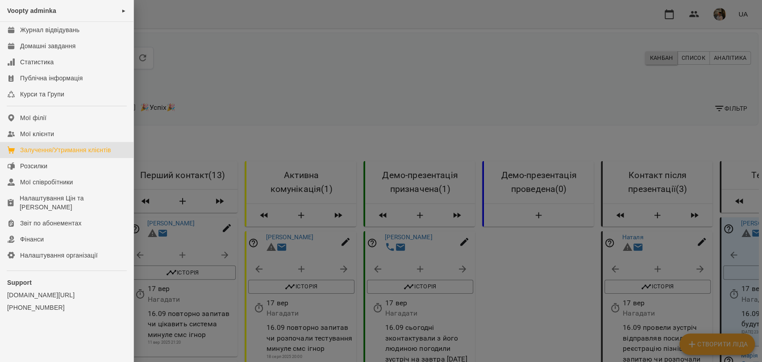
click at [232, 103] on div at bounding box center [381, 181] width 762 height 362
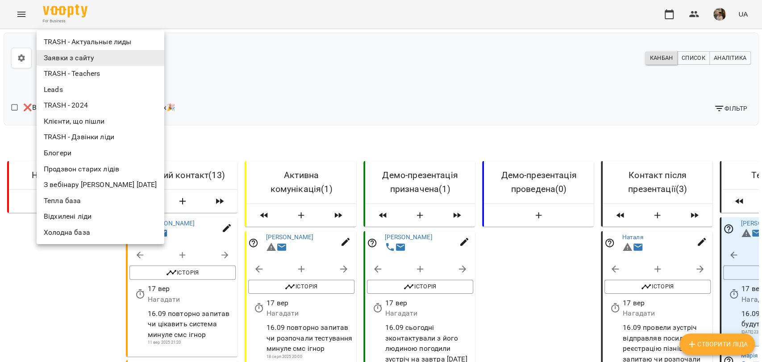
click at [91, 197] on li "Тепла база" at bounding box center [101, 201] width 128 height 16
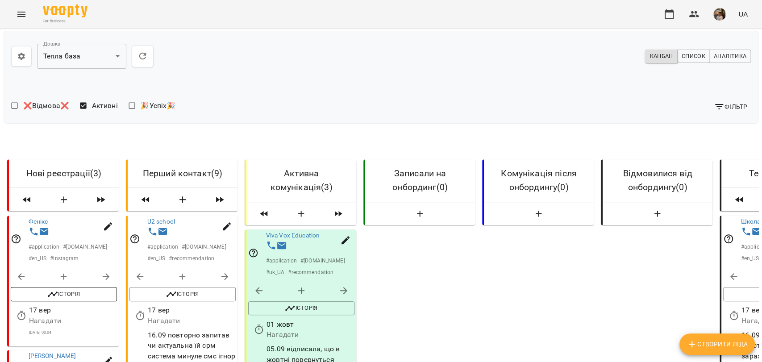
scroll to position [149, 0]
click at [108, 221] on icon "button" at bounding box center [108, 226] width 11 height 11
select select "**"
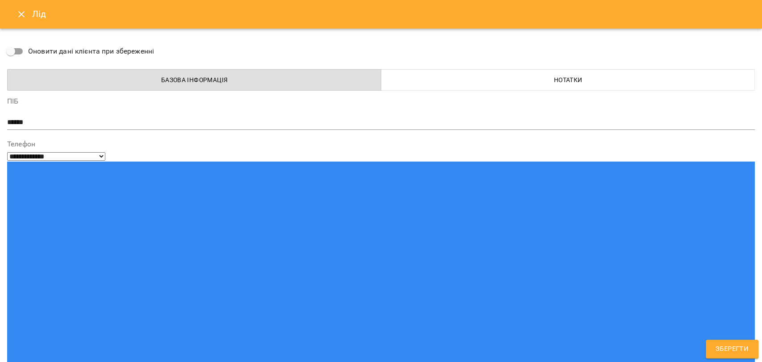
click at [19, 11] on icon "Close" at bounding box center [21, 14] width 11 height 11
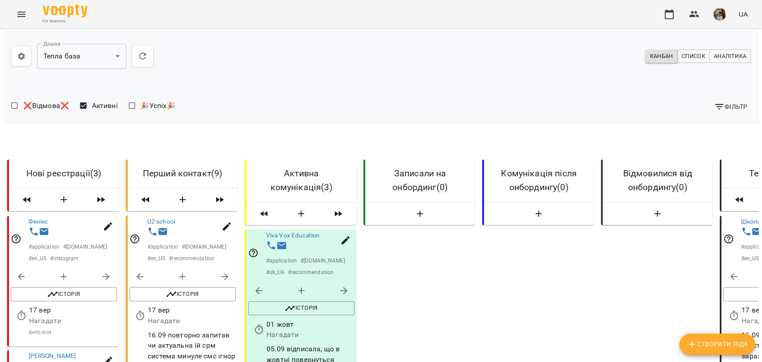
click at [113, 266] on button "button" at bounding box center [106, 276] width 21 height 21
select select "**********"
select select "*"
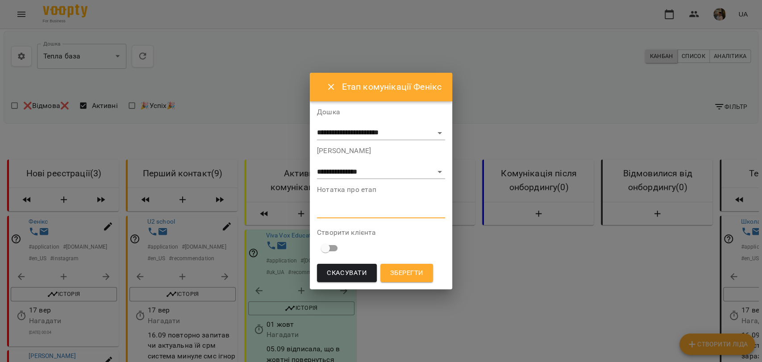
click at [356, 210] on textarea at bounding box center [381, 211] width 128 height 8
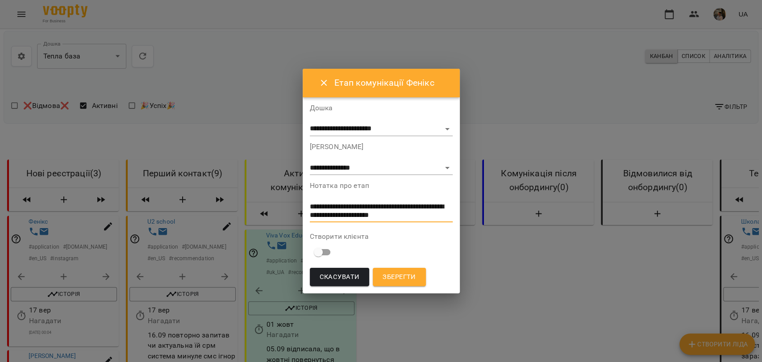
type textarea "**********"
click at [409, 275] on span "Зберегти" at bounding box center [399, 277] width 33 height 12
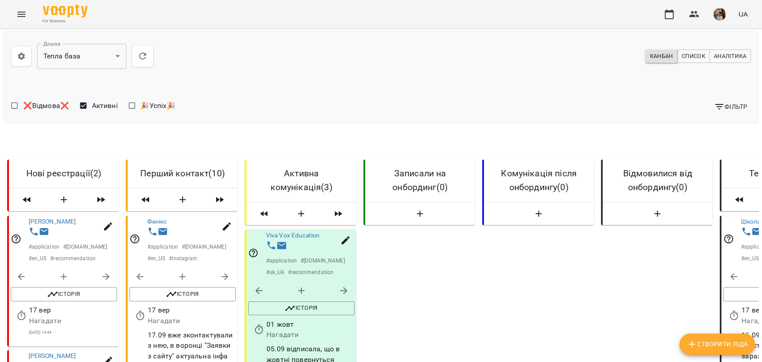
click at [105, 355] on icon "button" at bounding box center [108, 360] width 11 height 11
select select "**"
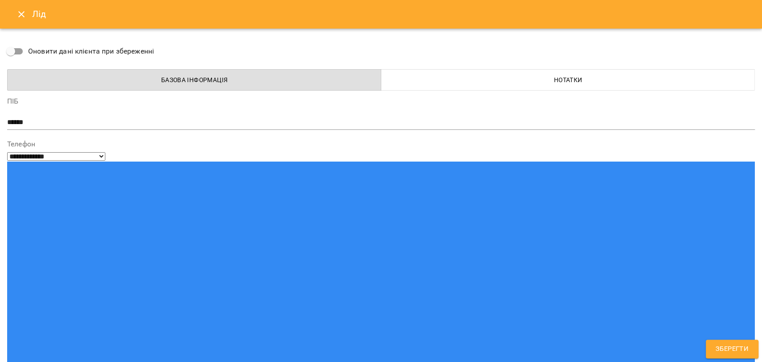
drag, startPoint x: 88, startPoint y: 155, endPoint x: 47, endPoint y: 158, distance: 41.1
click at [18, 19] on icon "Close" at bounding box center [21, 14] width 11 height 11
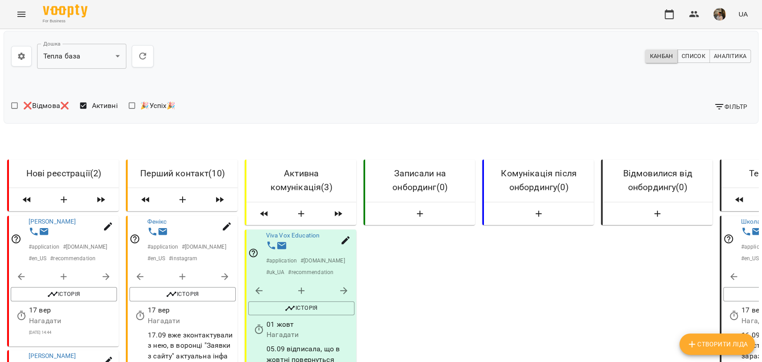
click at [102, 216] on button "button" at bounding box center [107, 226] width 21 height 21
select select "**"
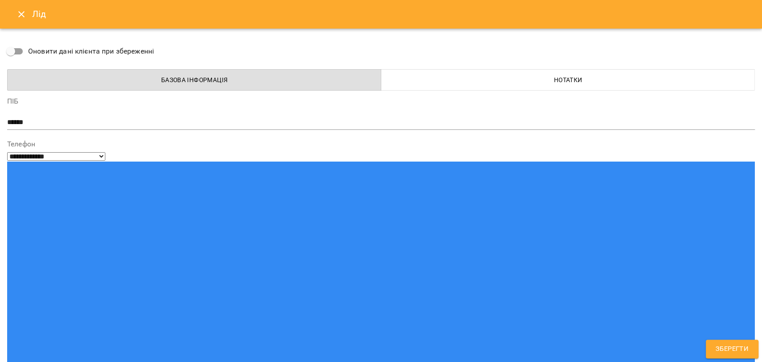
click at [11, 19] on div "Лід" at bounding box center [381, 14] width 762 height 29
click at [25, 15] on icon "Close" at bounding box center [21, 14] width 11 height 11
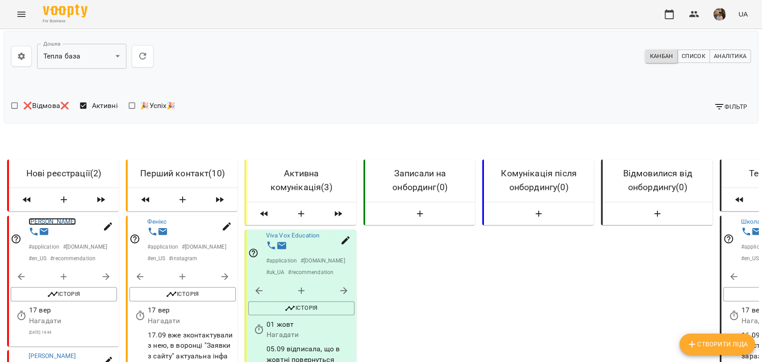
click at [42, 218] on link "[PERSON_NAME]" at bounding box center [53, 221] width 48 height 7
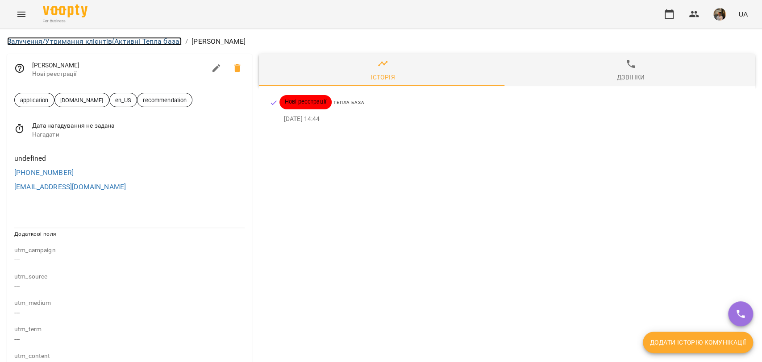
click at [55, 41] on link "Залучення/Утримання клієнтів (Активні Тепла база)" at bounding box center [94, 41] width 175 height 8
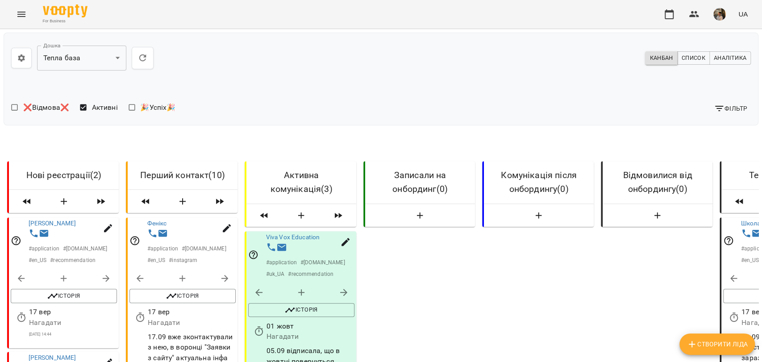
click at [112, 288] on button "button" at bounding box center [106, 278] width 21 height 21
select select "**********"
select select "*"
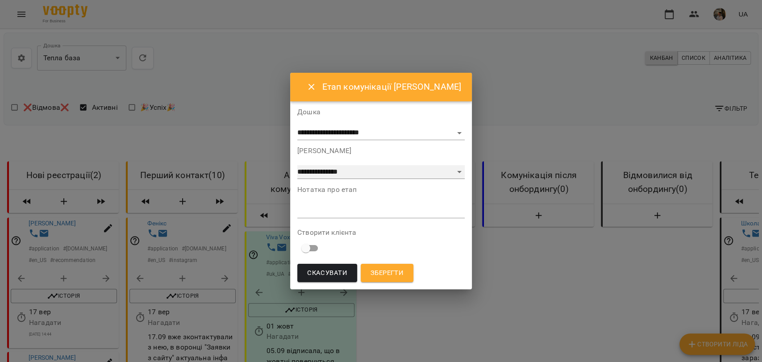
click at [338, 174] on select "**********" at bounding box center [380, 172] width 167 height 14
drag, startPoint x: 223, startPoint y: 238, endPoint x: 176, endPoint y: 238, distance: 46.9
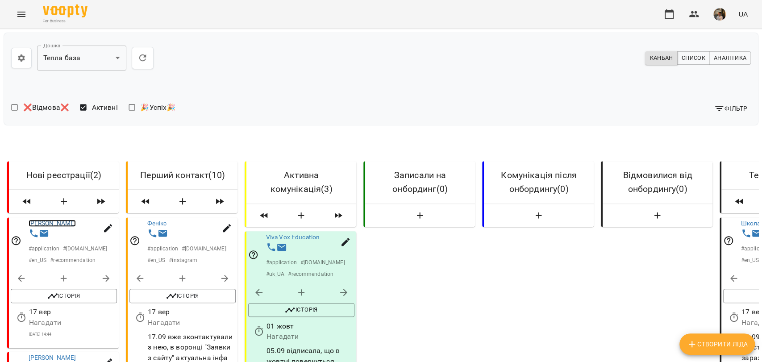
click at [35, 227] on link "[PERSON_NAME]" at bounding box center [53, 223] width 48 height 7
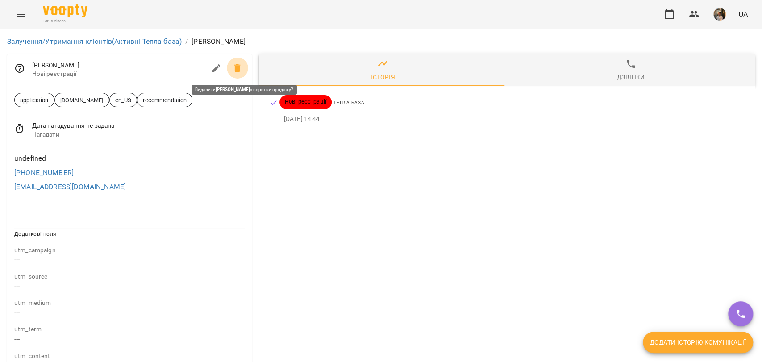
click at [240, 70] on span at bounding box center [237, 68] width 21 height 21
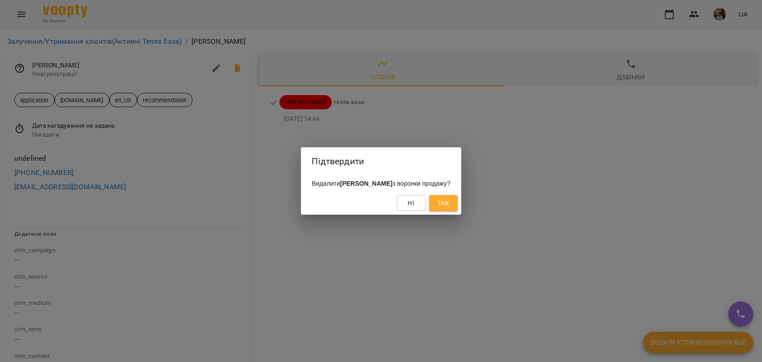
click at [438, 208] on span "Так" at bounding box center [444, 203] width 12 height 11
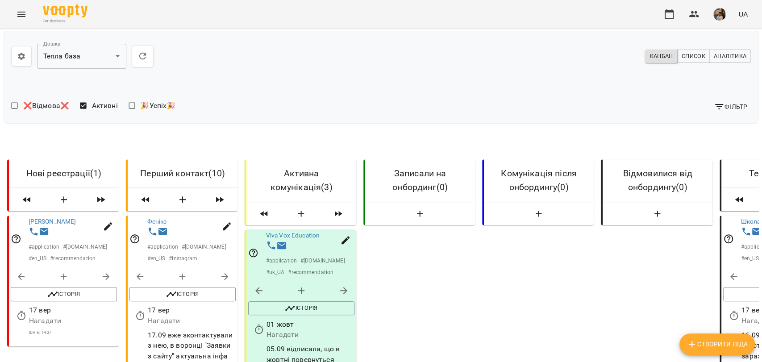
scroll to position [99, 0]
click at [100, 216] on button "button" at bounding box center [107, 226] width 21 height 21
select select "**"
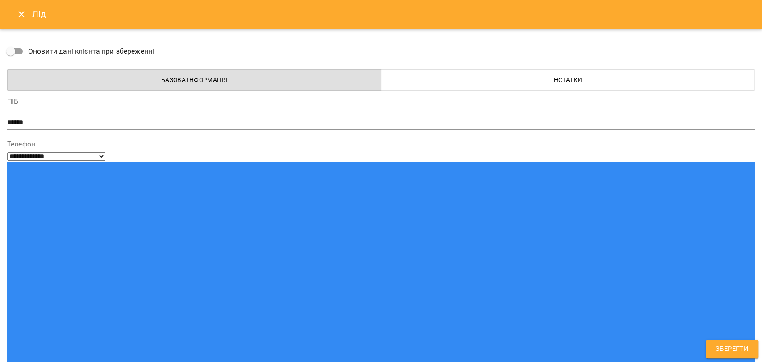
drag, startPoint x: 85, startPoint y: 162, endPoint x: 47, endPoint y: 161, distance: 38.4
click at [14, 17] on button "Close" at bounding box center [21, 14] width 21 height 21
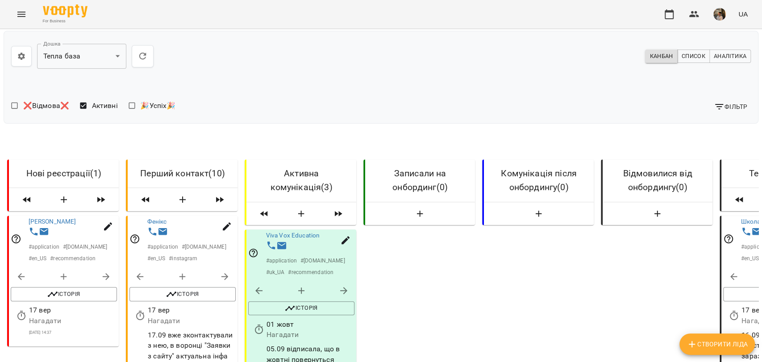
click at [112, 266] on button "button" at bounding box center [106, 276] width 21 height 21
select select "**********"
select select "*"
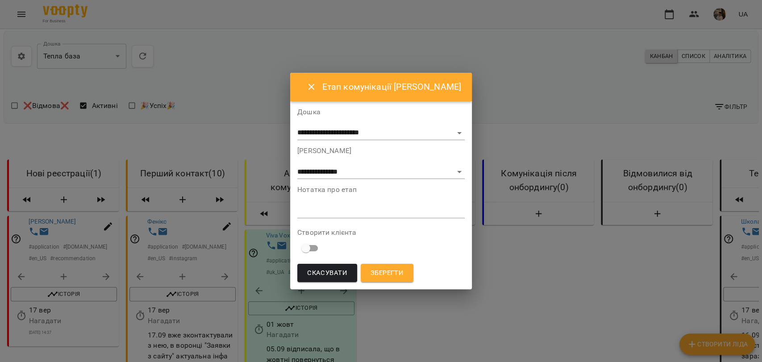
click at [374, 217] on div "*" at bounding box center [380, 211] width 167 height 14
type textarea "**********"
click at [404, 268] on span "Зберегти" at bounding box center [387, 273] width 33 height 12
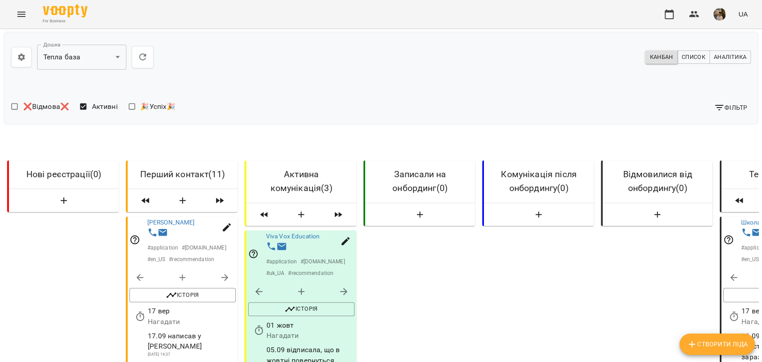
scroll to position [0, 0]
